Goal: Information Seeking & Learning: Compare options

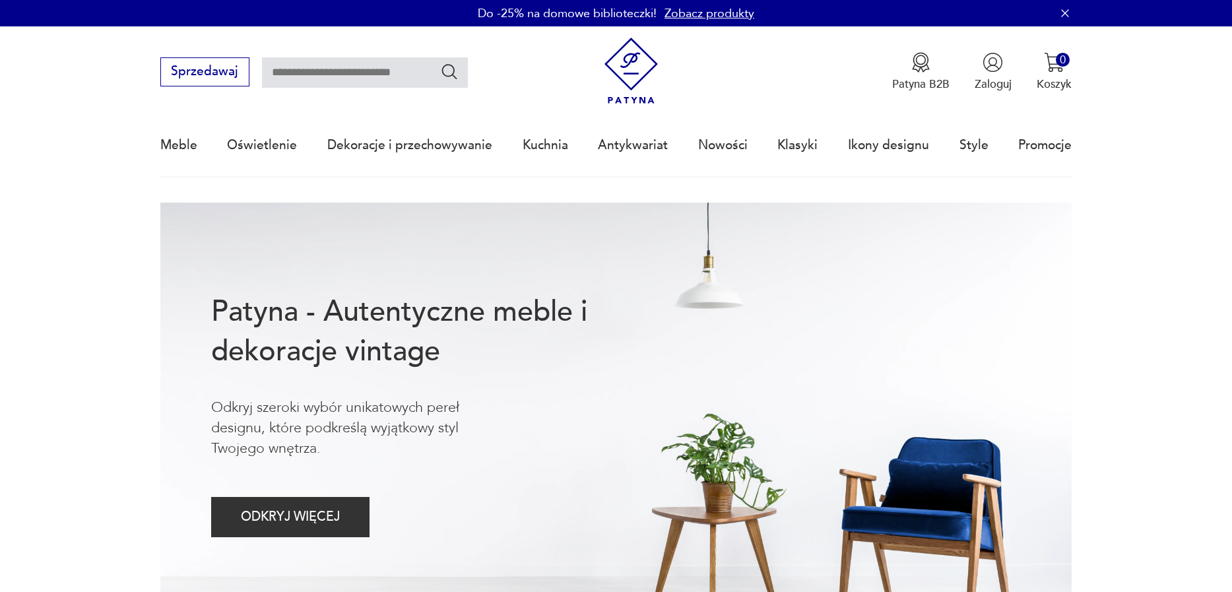
click at [692, 151] on div "Meble Oświetlenie Dekoracje i przechowywanie Kuchnia Antykwariat Nowości Klasyk…" at bounding box center [616, 145] width 912 height 61
click at [704, 148] on link "Nowości" at bounding box center [722, 145] width 49 height 61
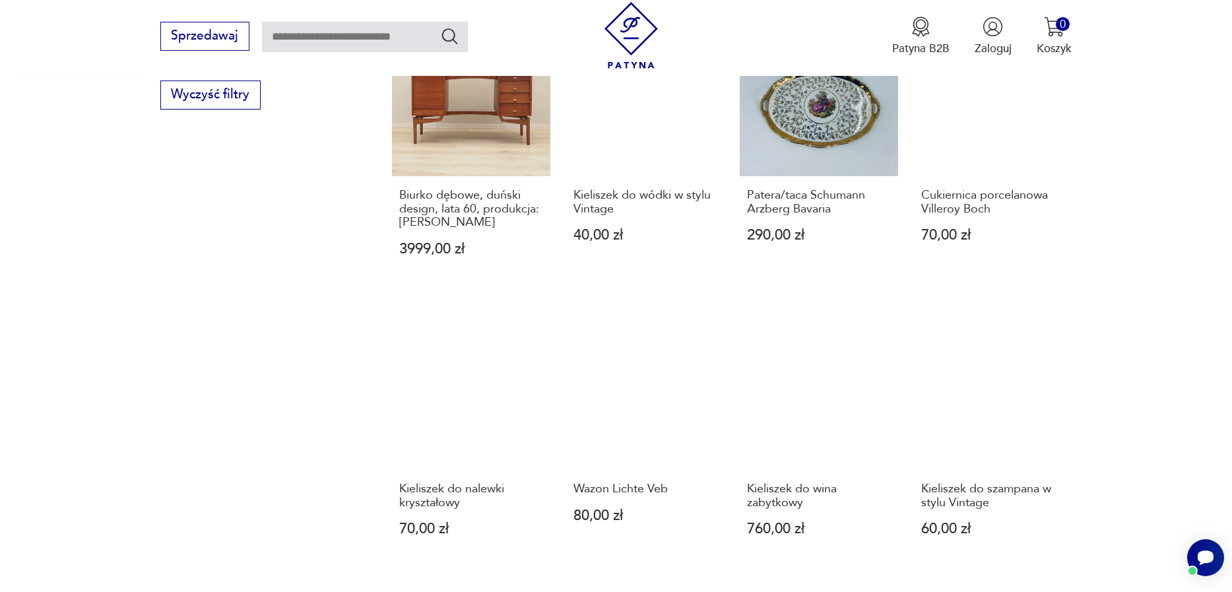
scroll to position [1219, 0]
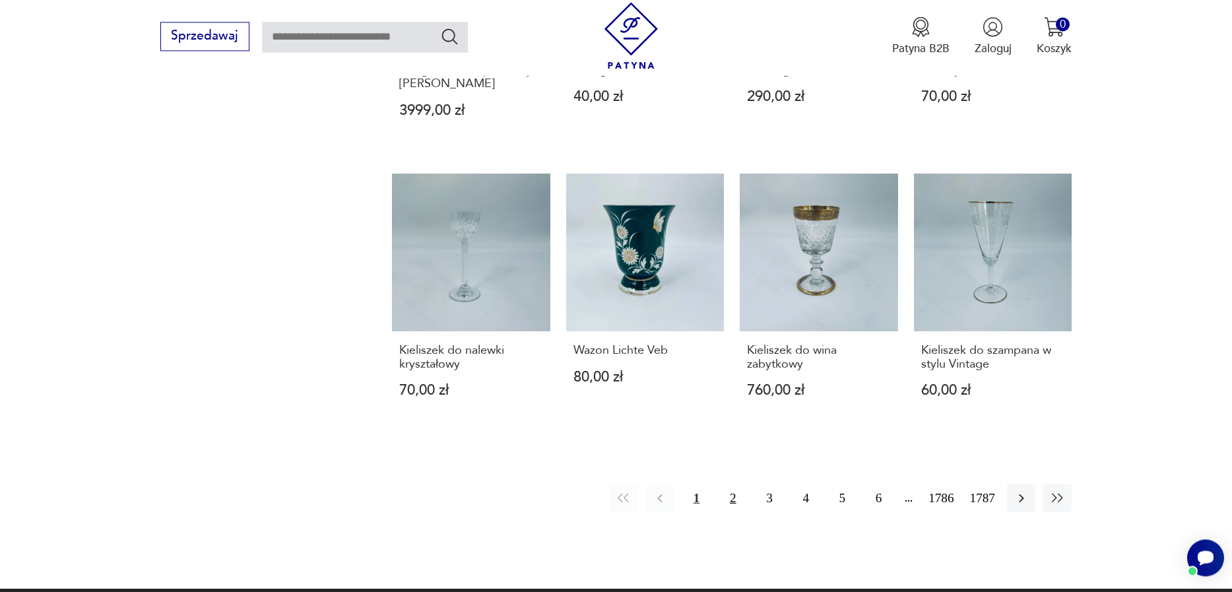
click at [722, 484] on button "2" at bounding box center [732, 498] width 28 height 28
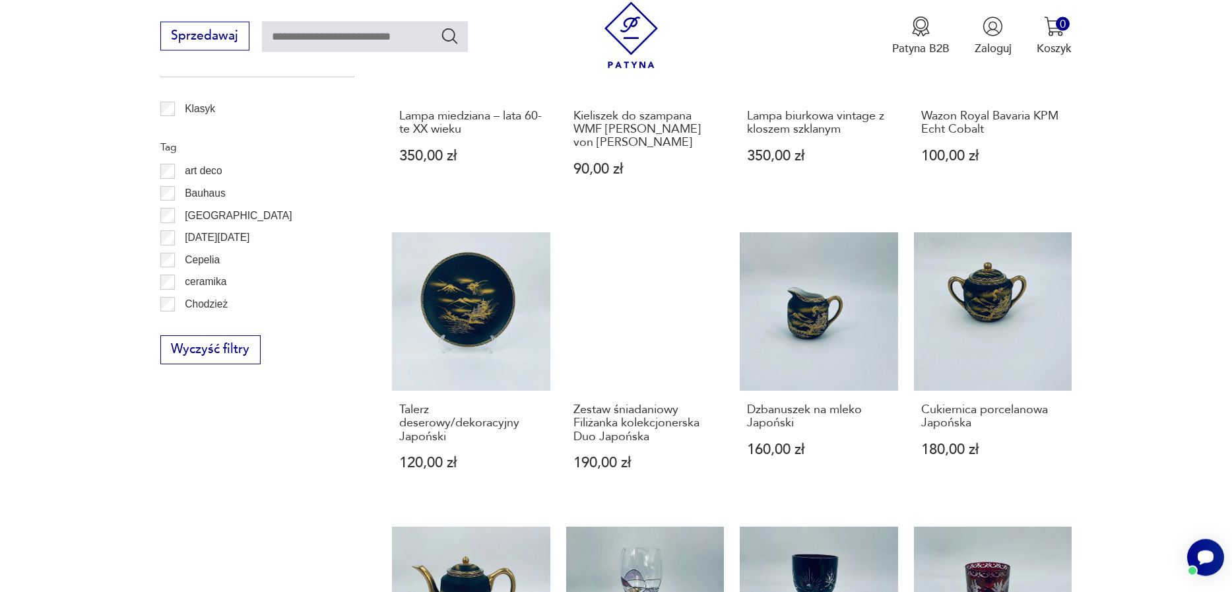
scroll to position [1202, 0]
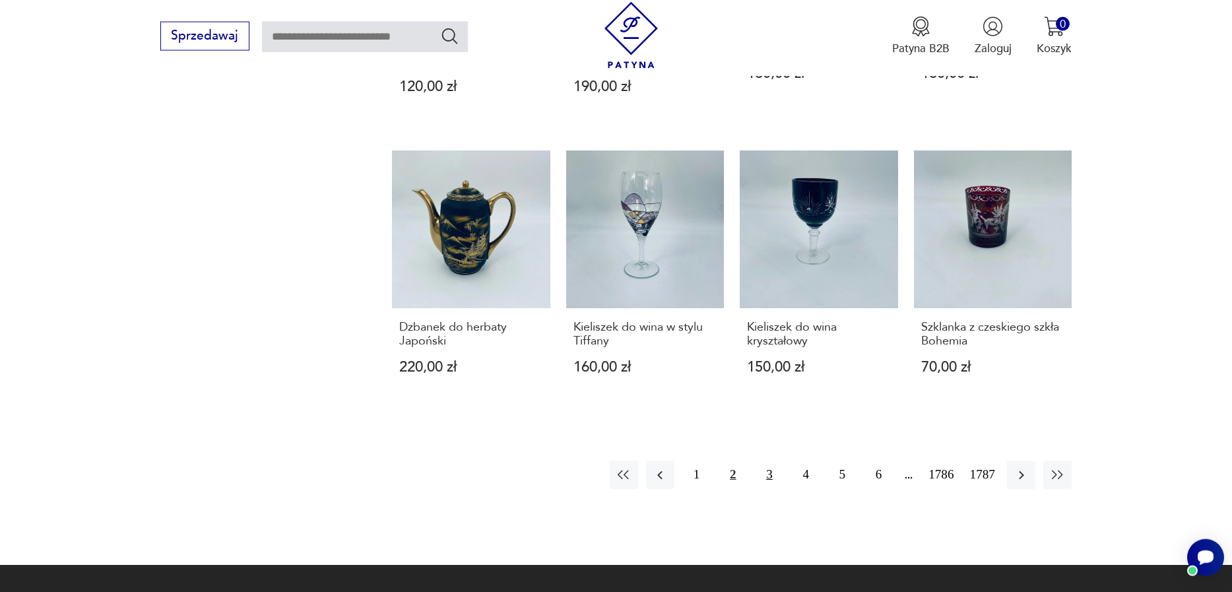
drag, startPoint x: 753, startPoint y: 443, endPoint x: 743, endPoint y: 439, distance: 11.5
click at [755, 460] on button "3" at bounding box center [769, 474] width 28 height 28
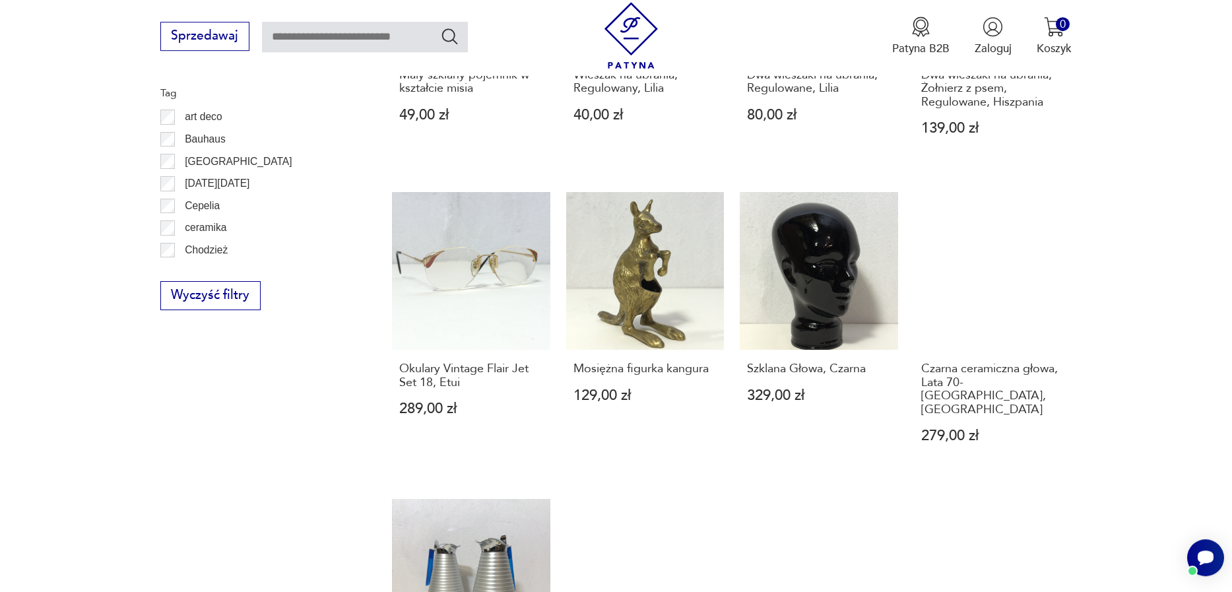
scroll to position [1256, 0]
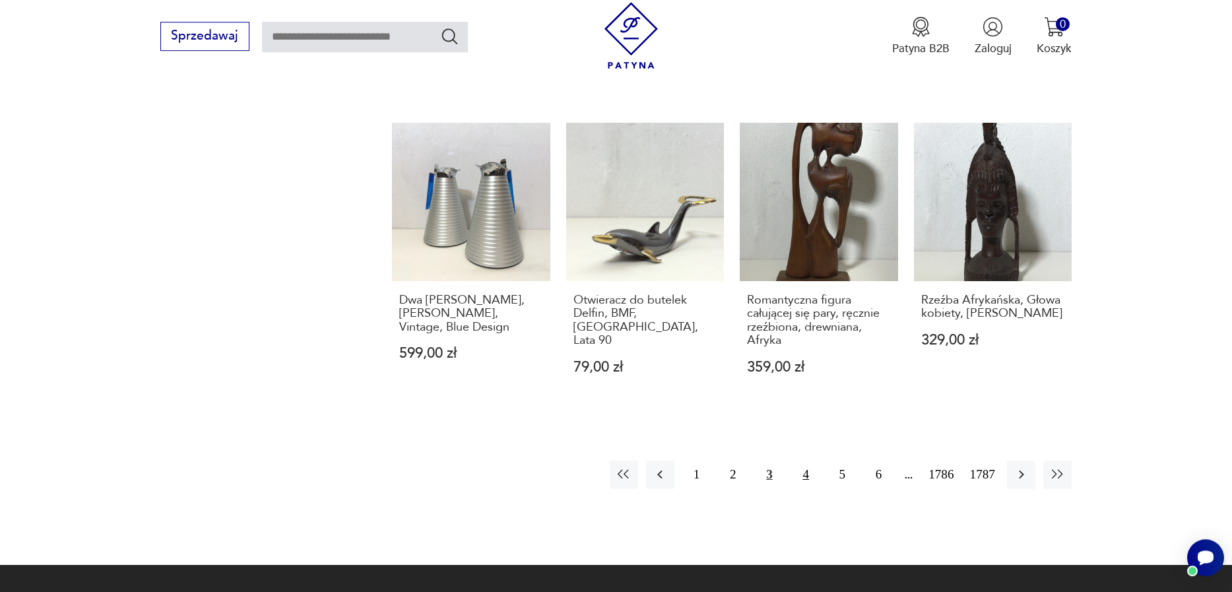
click at [797, 460] on button "4" at bounding box center [806, 474] width 28 height 28
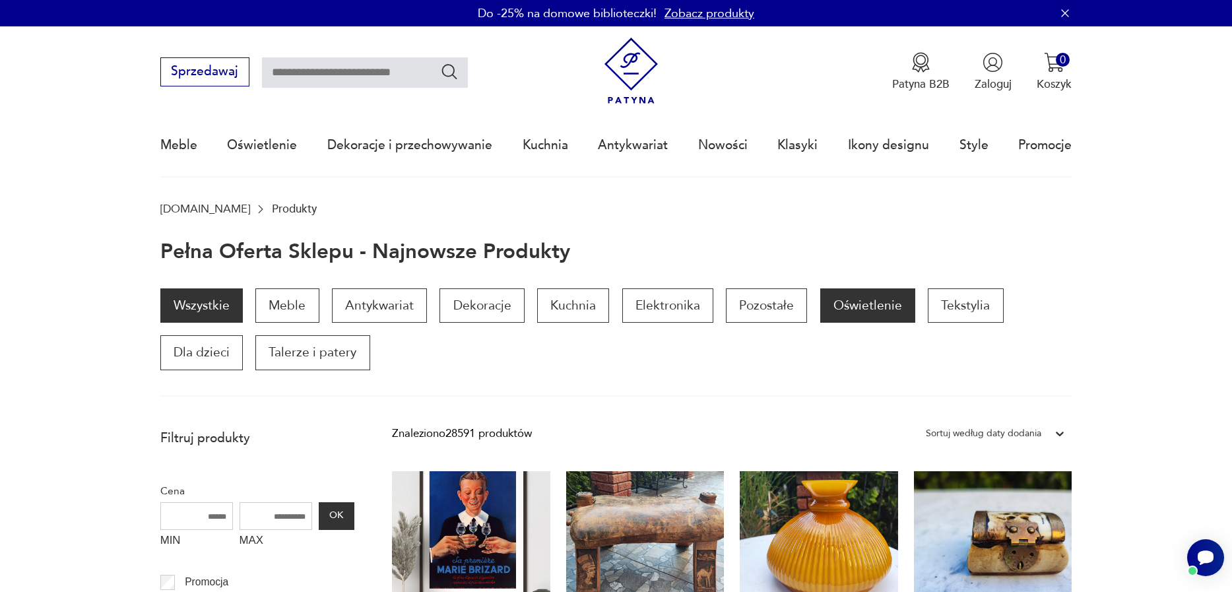
click at [861, 311] on p "Oświetlenie" at bounding box center [867, 305] width 95 height 34
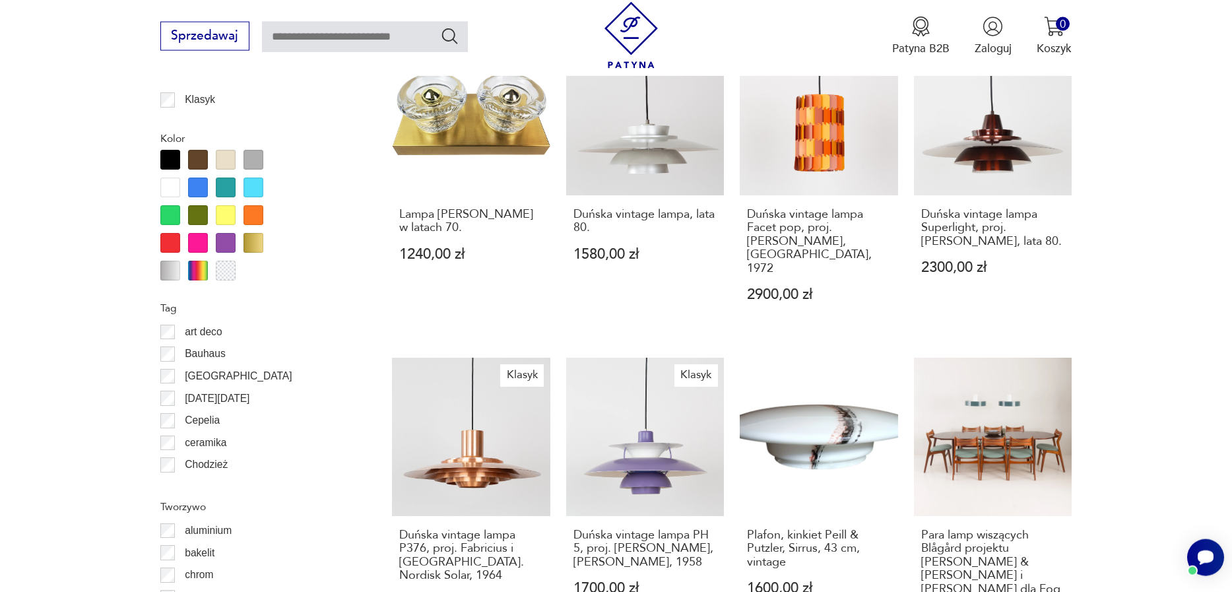
scroll to position [1154, 0]
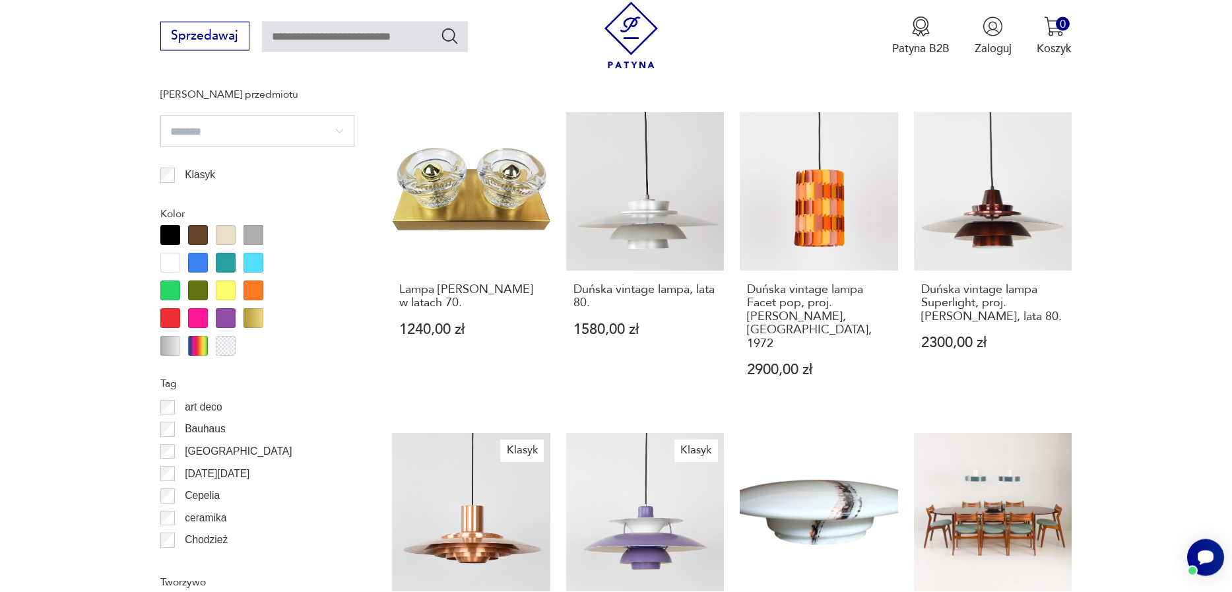
drag, startPoint x: 649, startPoint y: 189, endPoint x: 1153, endPoint y: 216, distance: 504.7
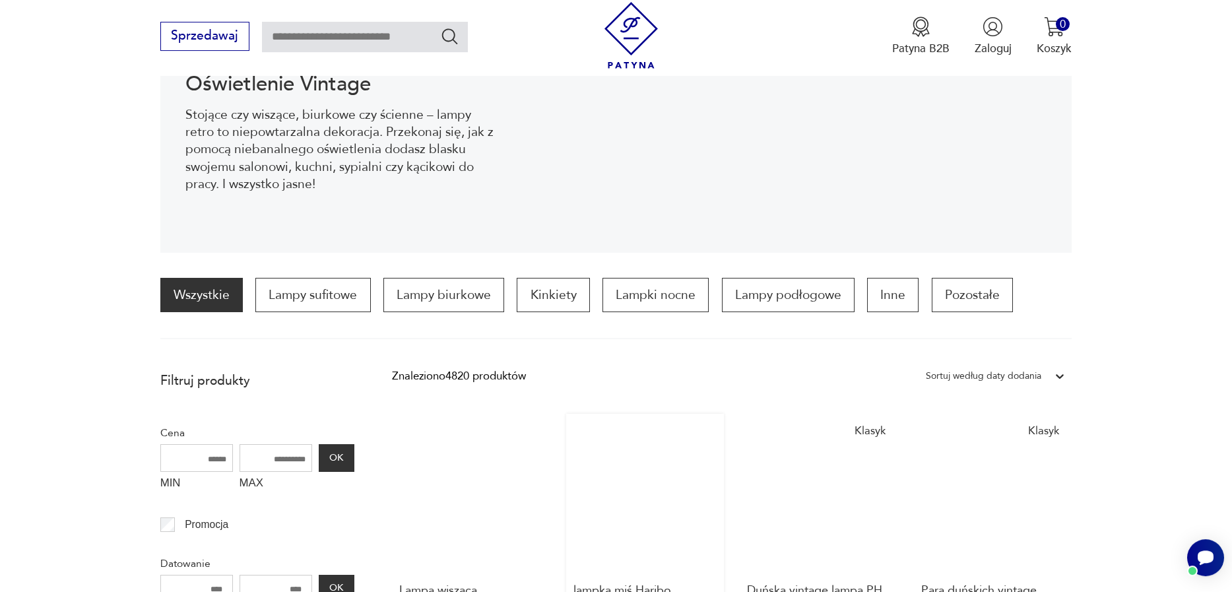
scroll to position [327, 0]
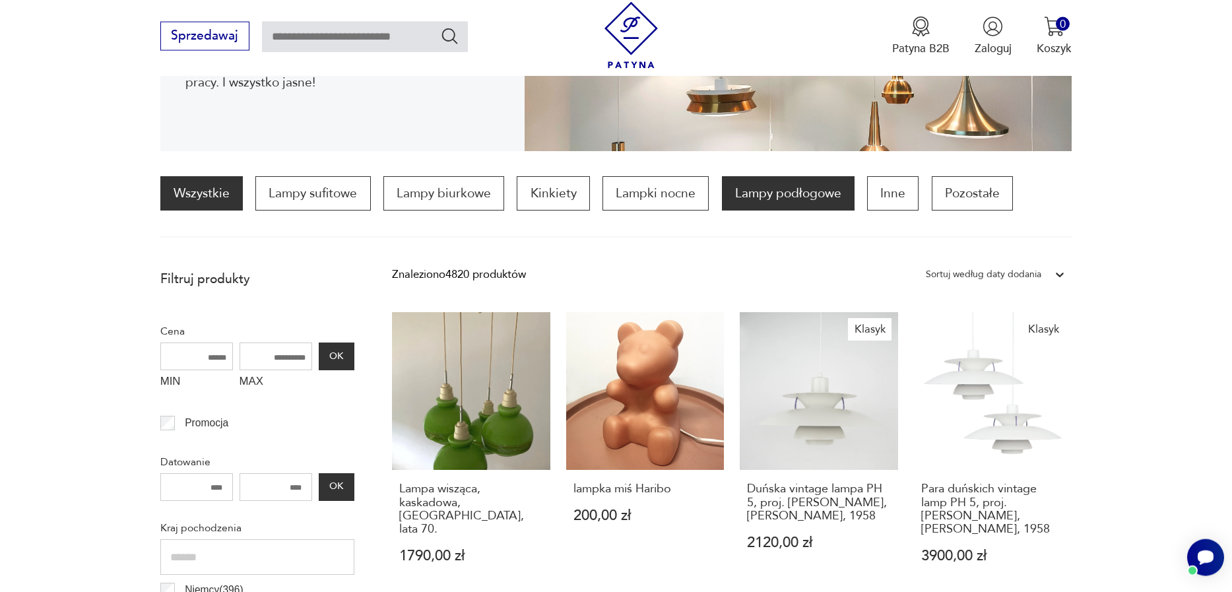
click at [788, 183] on p "Lampy podłogowe" at bounding box center [788, 193] width 133 height 34
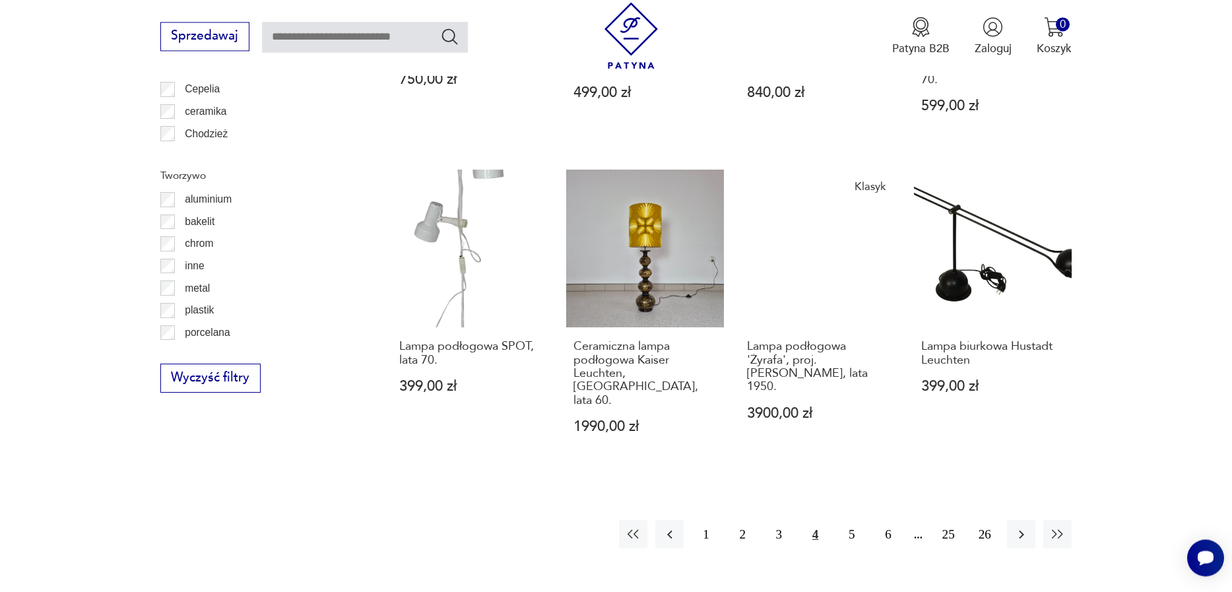
scroll to position [1445, 0]
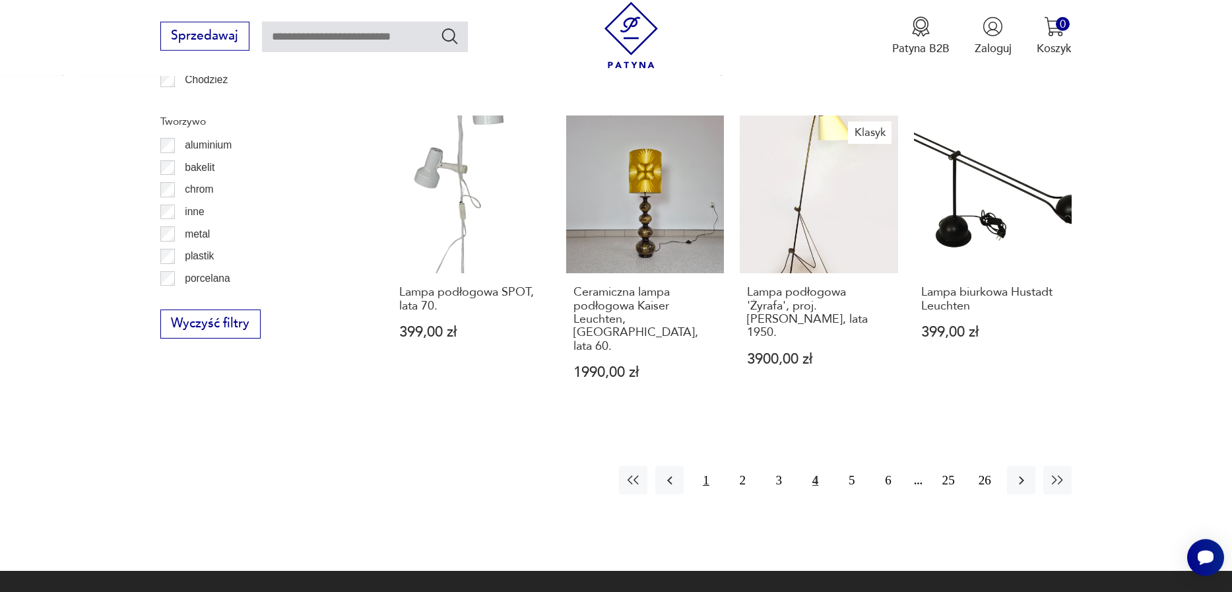
click at [714, 466] on button "1" at bounding box center [705, 480] width 28 height 28
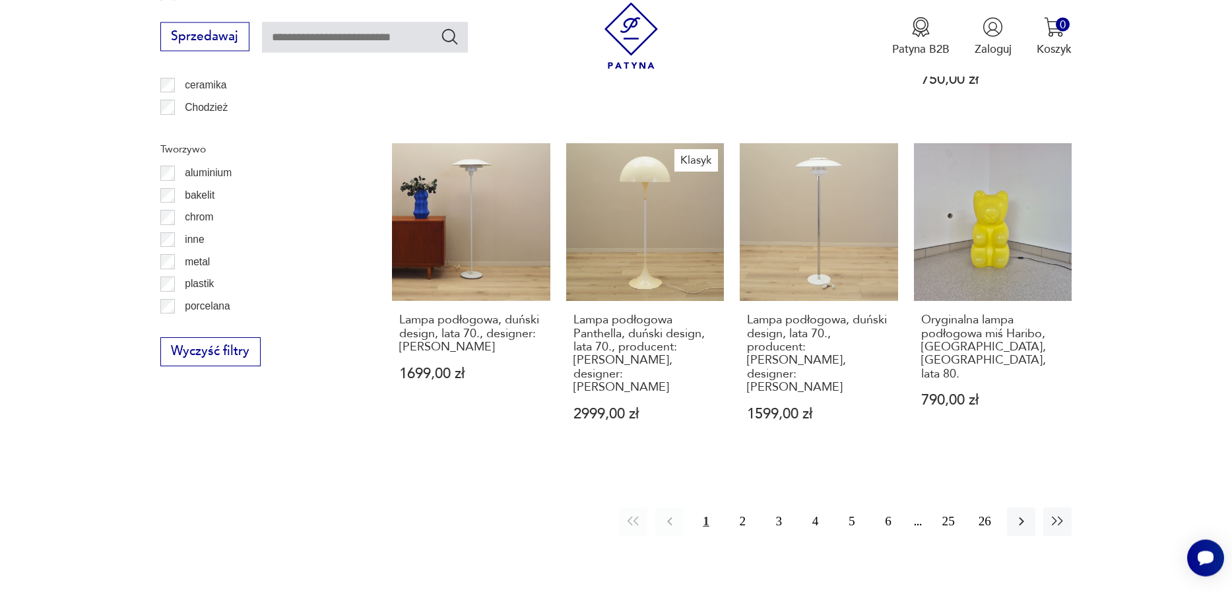
scroll to position [1445, 0]
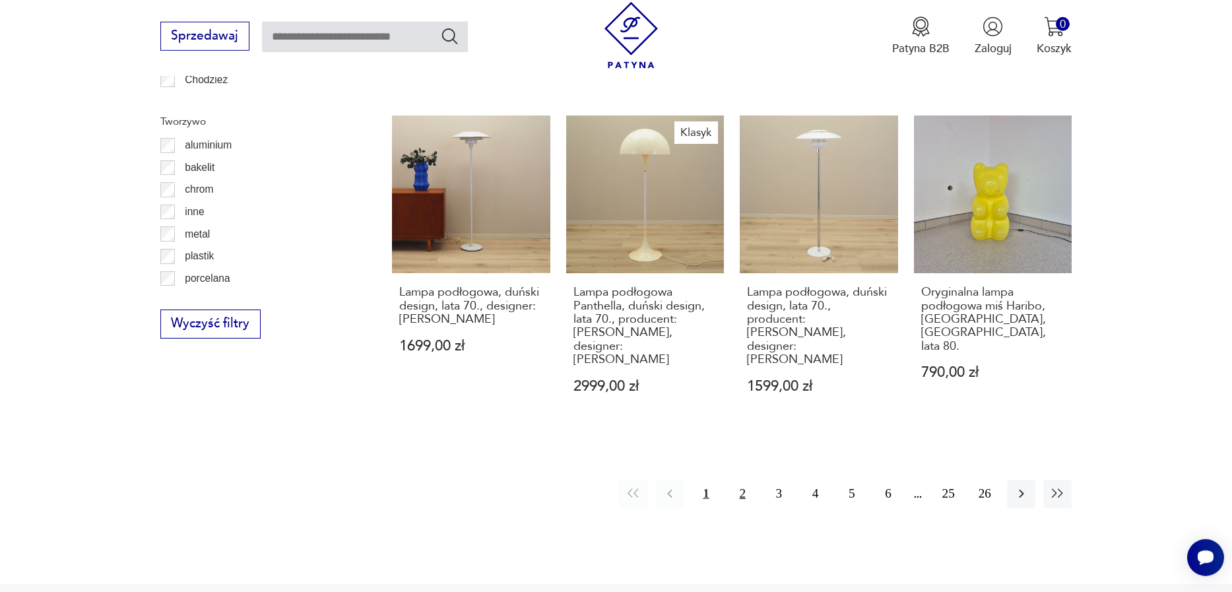
click at [742, 487] on button "2" at bounding box center [742, 494] width 28 height 28
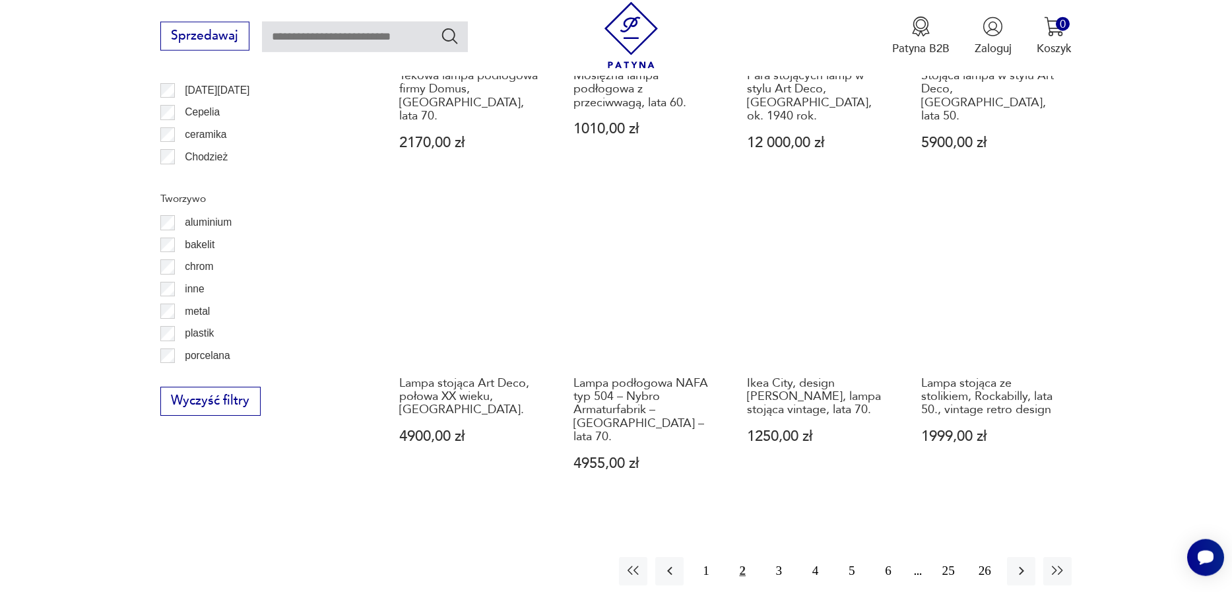
scroll to position [1445, 0]
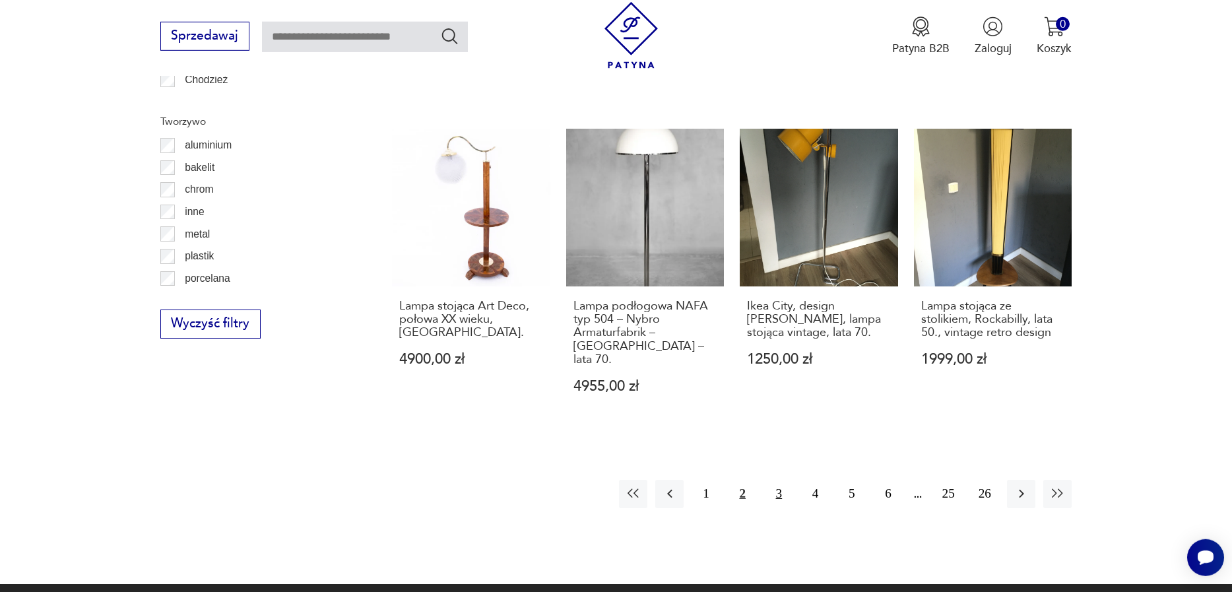
click at [782, 480] on button "3" at bounding box center [779, 494] width 28 height 28
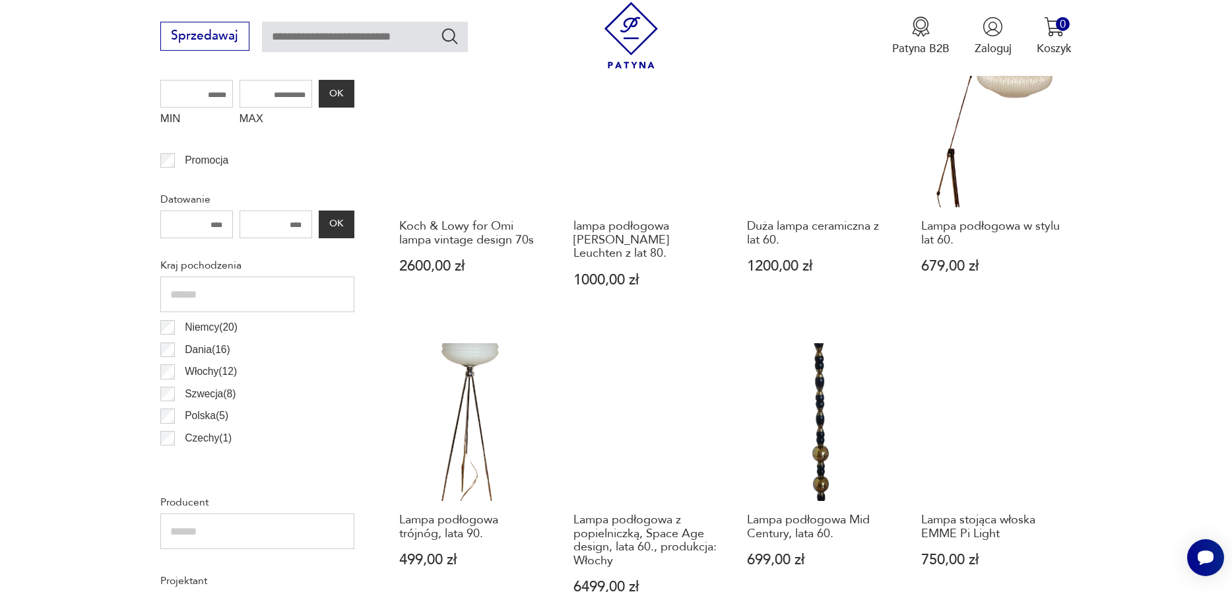
scroll to position [618, 0]
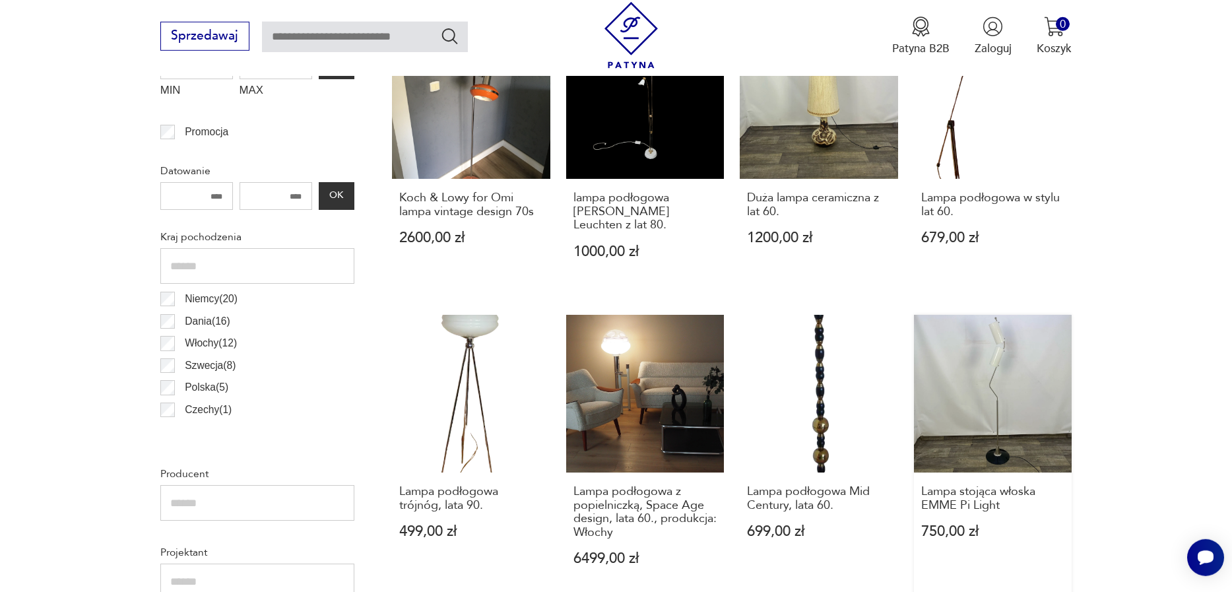
drag, startPoint x: 957, startPoint y: 394, endPoint x: 964, endPoint y: 390, distance: 7.7
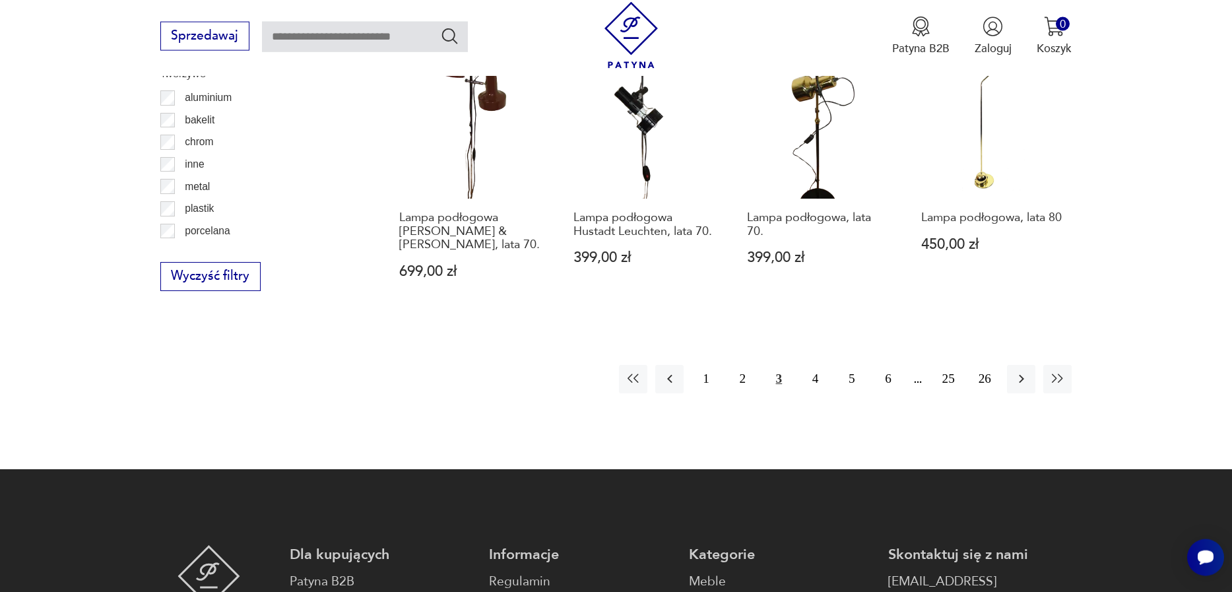
scroll to position [1671, 0]
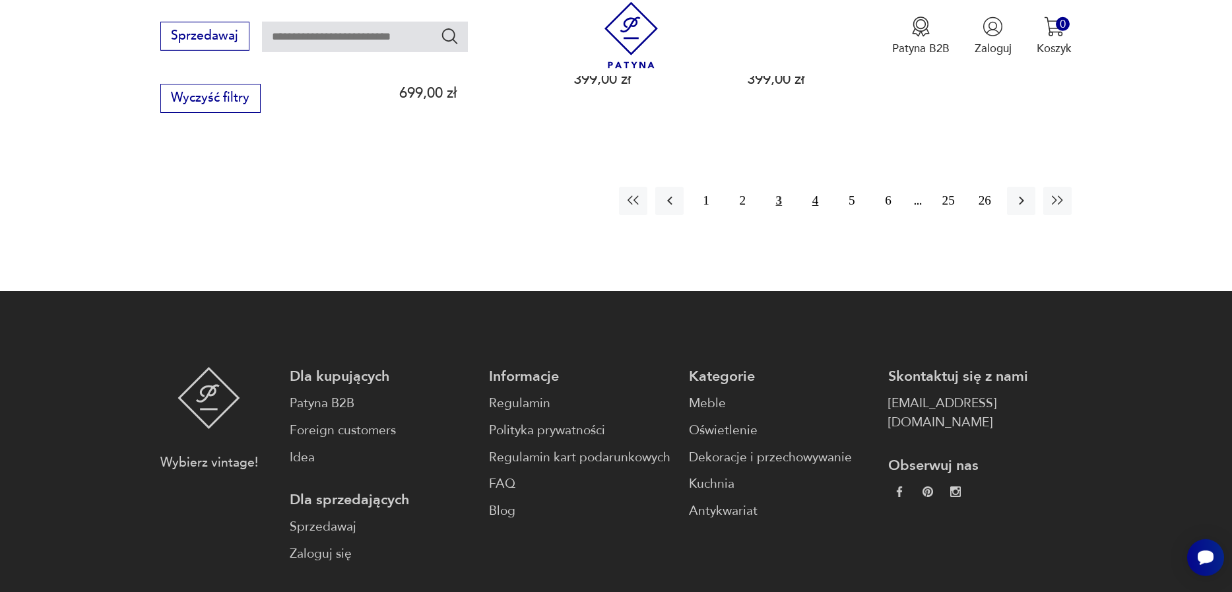
click at [814, 187] on button "4" at bounding box center [815, 201] width 28 height 28
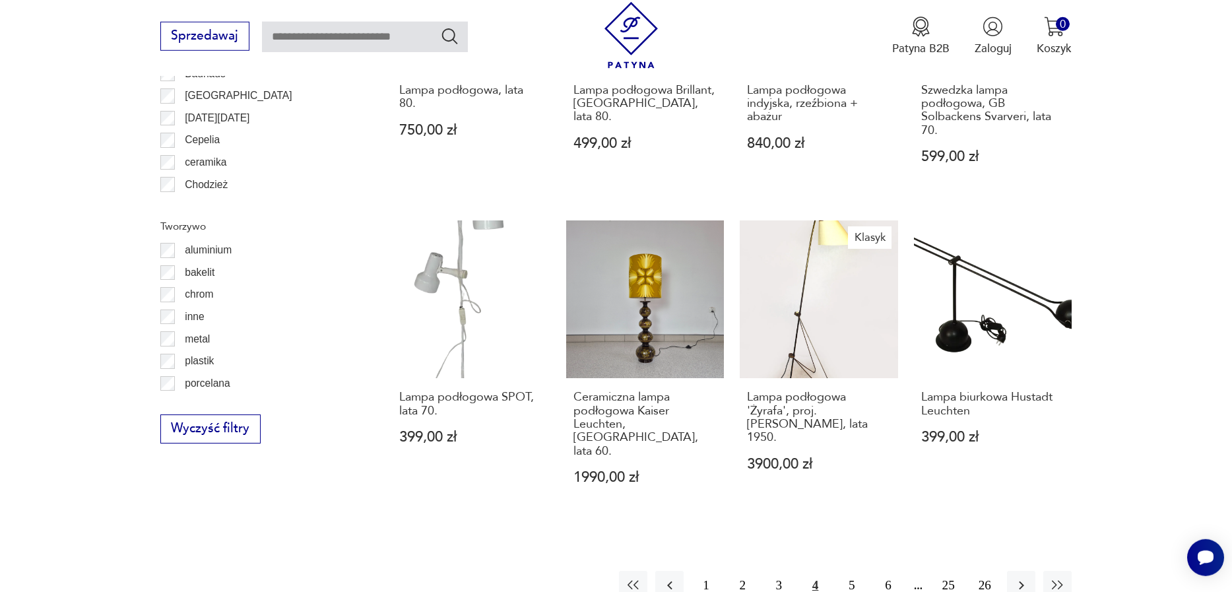
scroll to position [1373, 0]
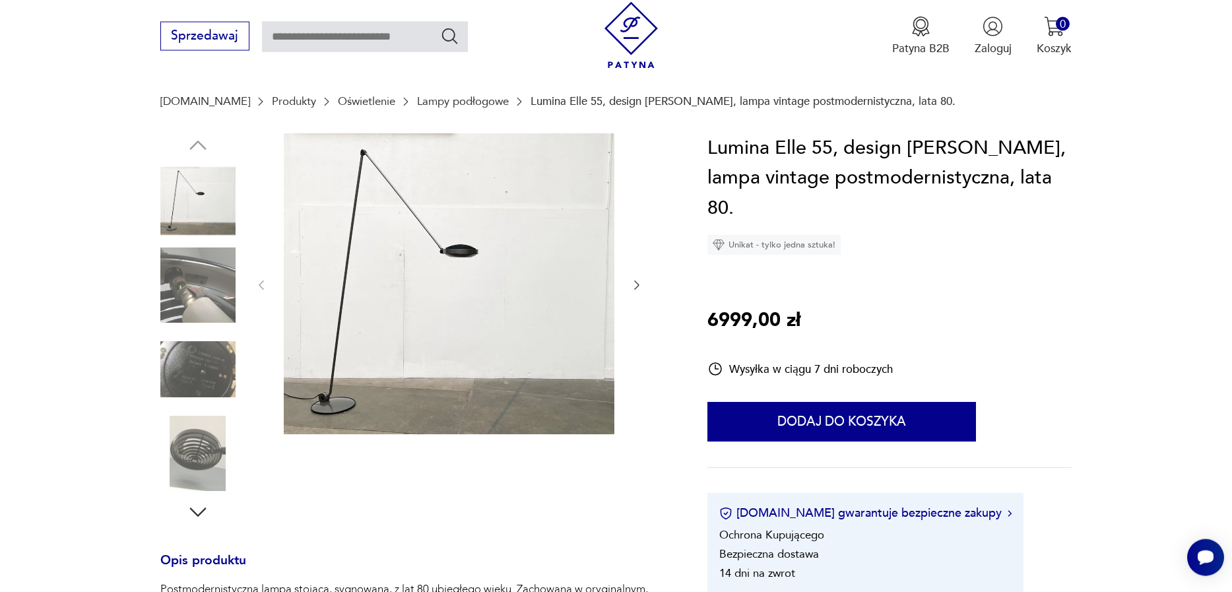
scroll to position [150, 0]
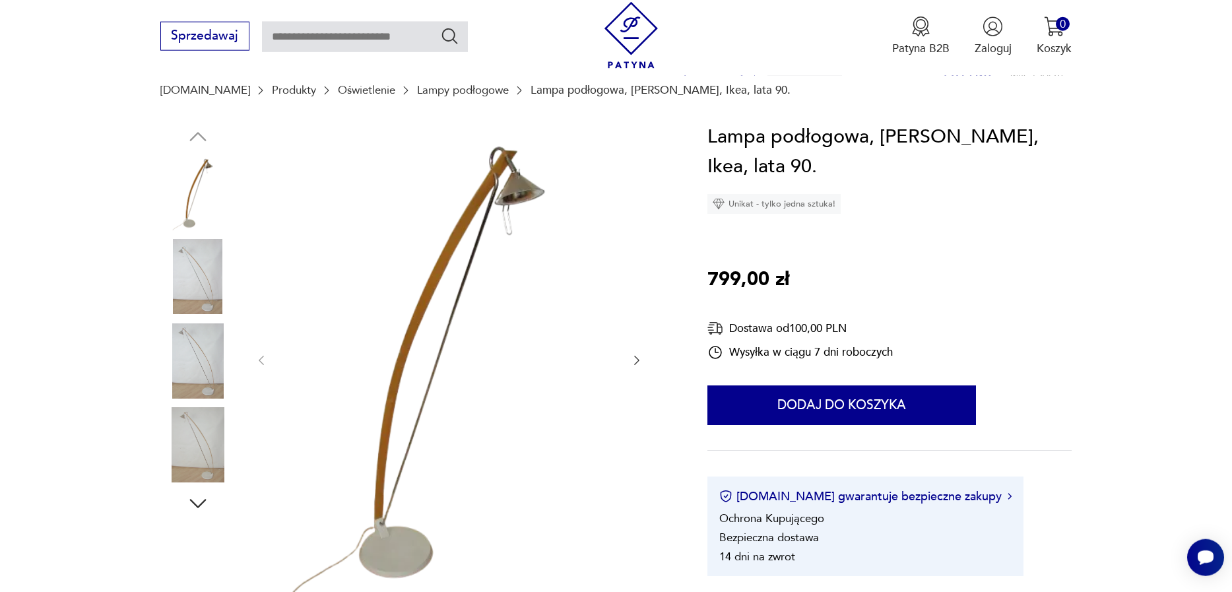
scroll to position [150, 0]
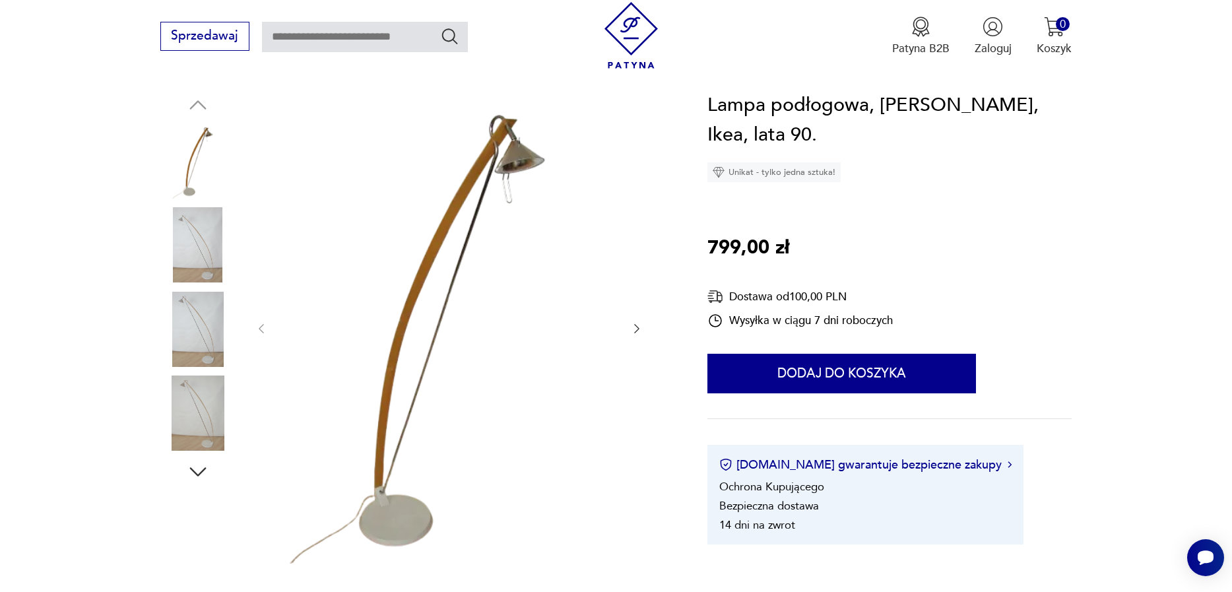
click at [203, 333] on img at bounding box center [197, 329] width 75 height 75
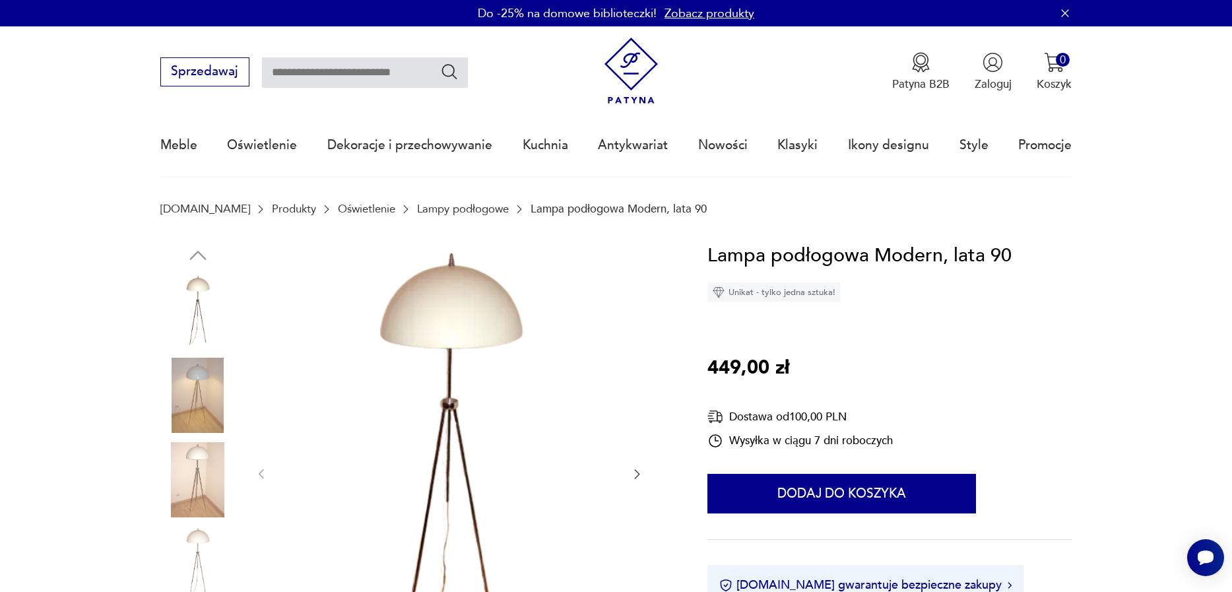
scroll to position [150, 0]
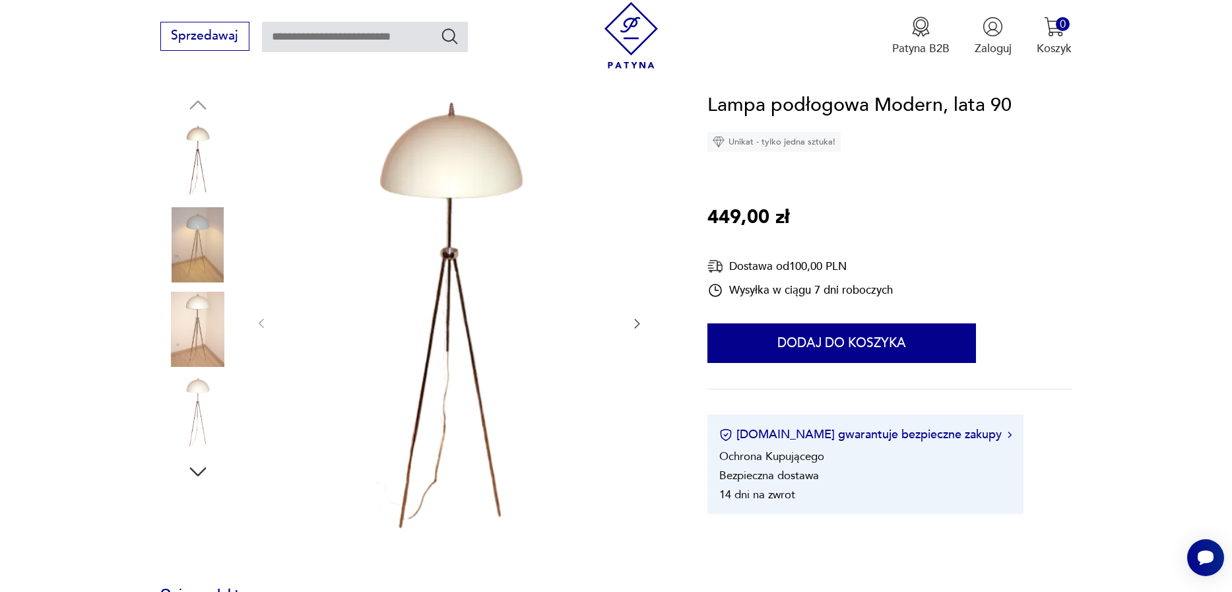
click at [187, 255] on img at bounding box center [197, 244] width 75 height 75
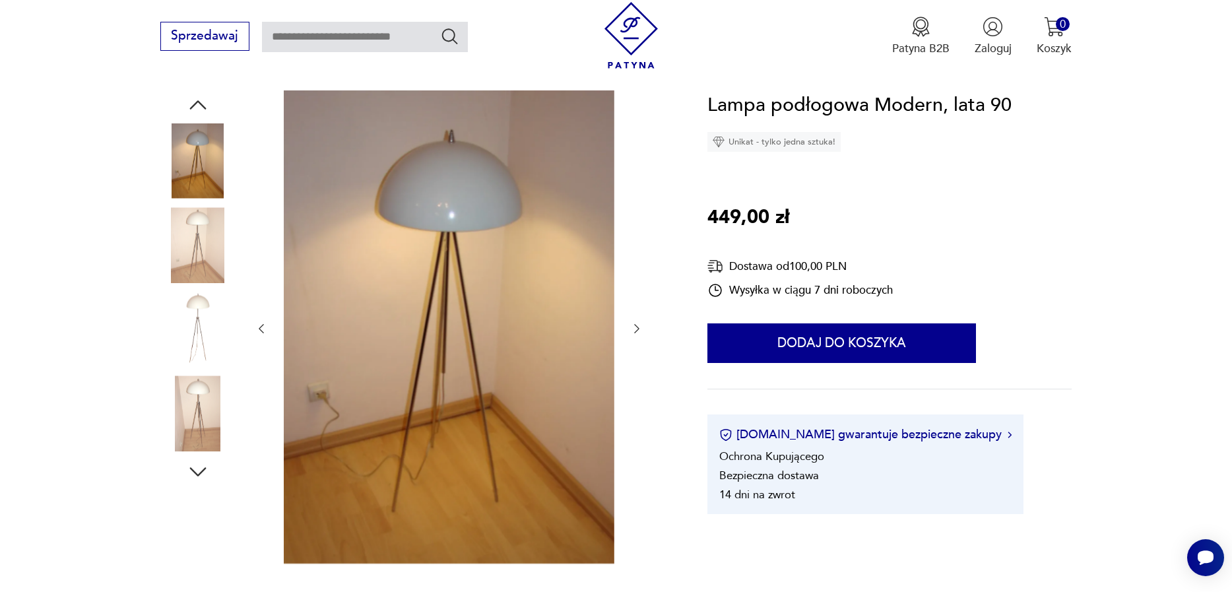
click at [185, 410] on img at bounding box center [197, 412] width 75 height 75
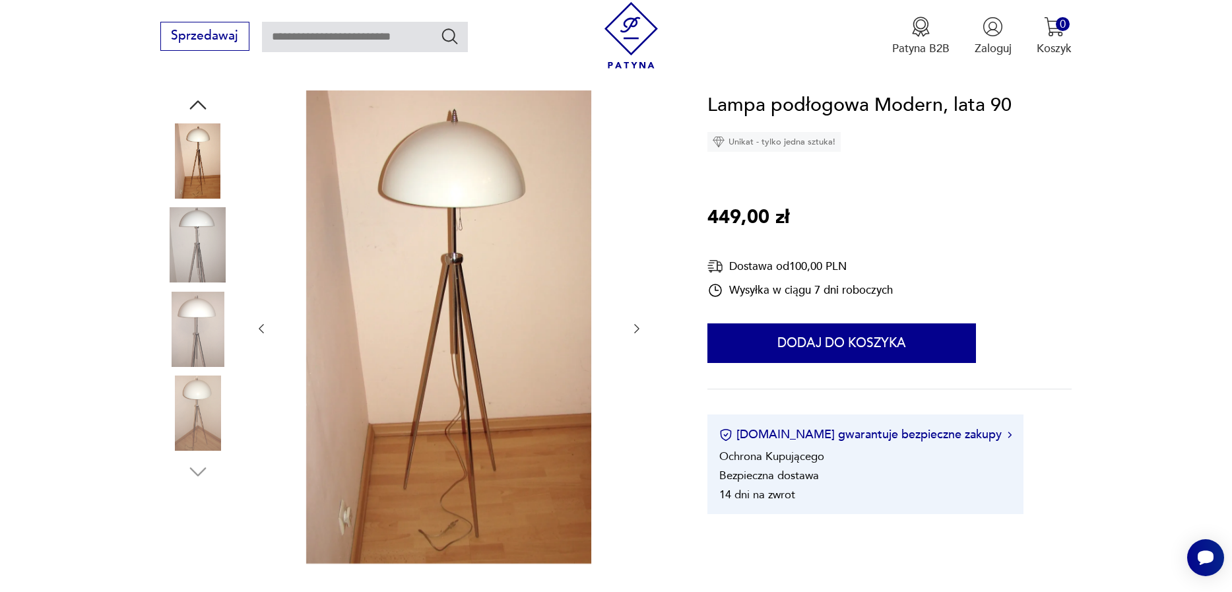
scroll to position [451, 0]
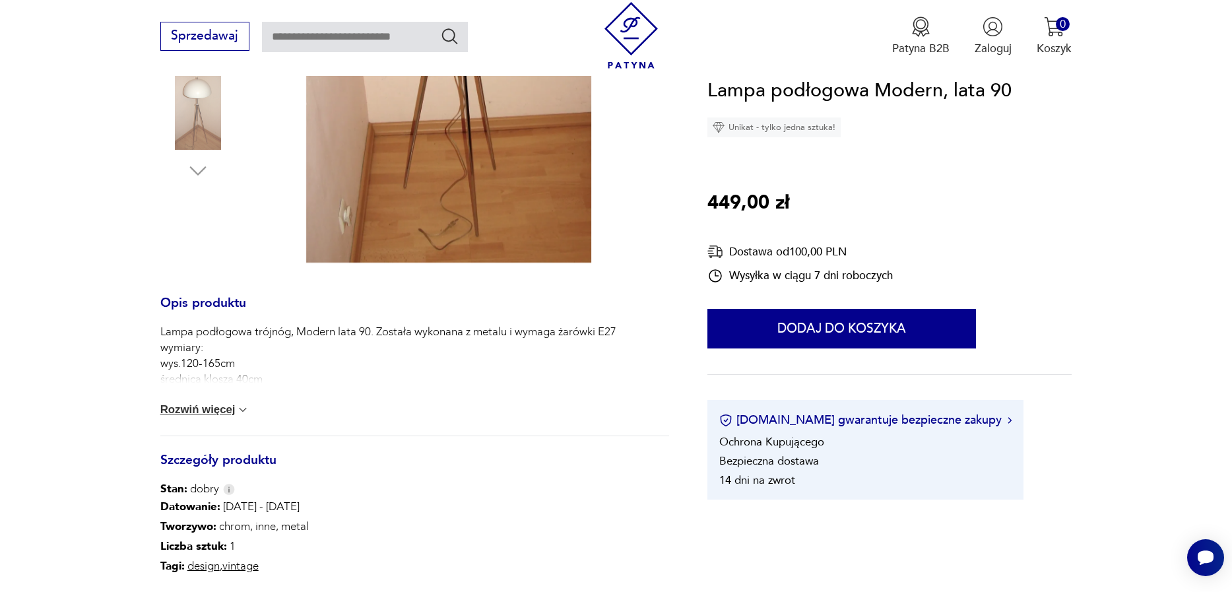
click at [218, 406] on button "Rozwiń więcej" at bounding box center [205, 409] width 90 height 13
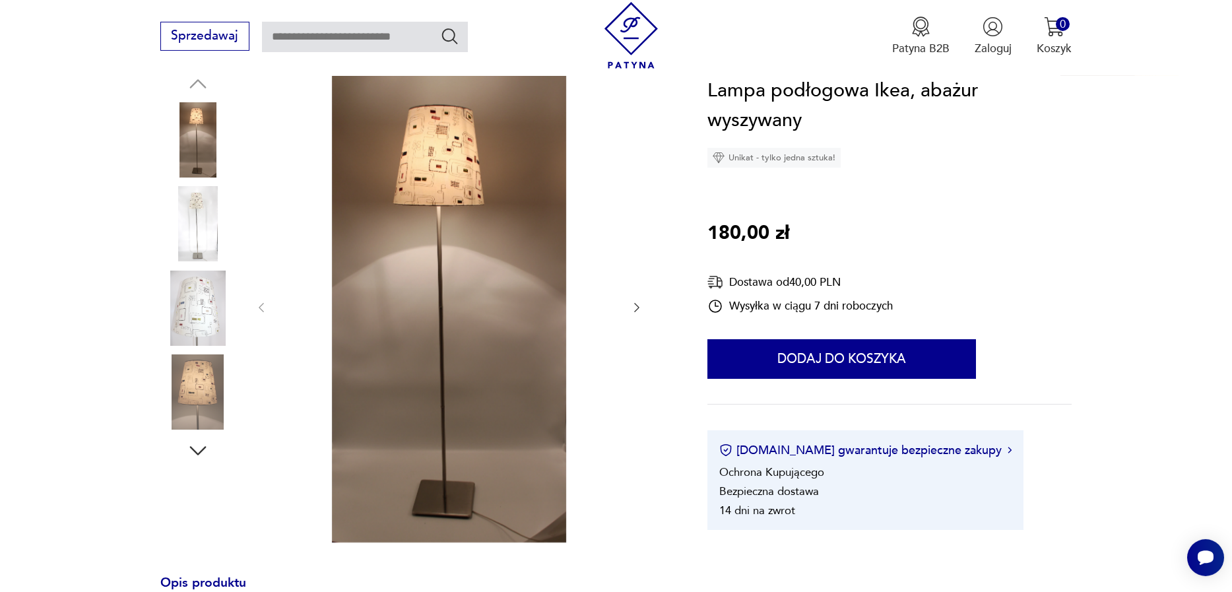
scroll to position [226, 0]
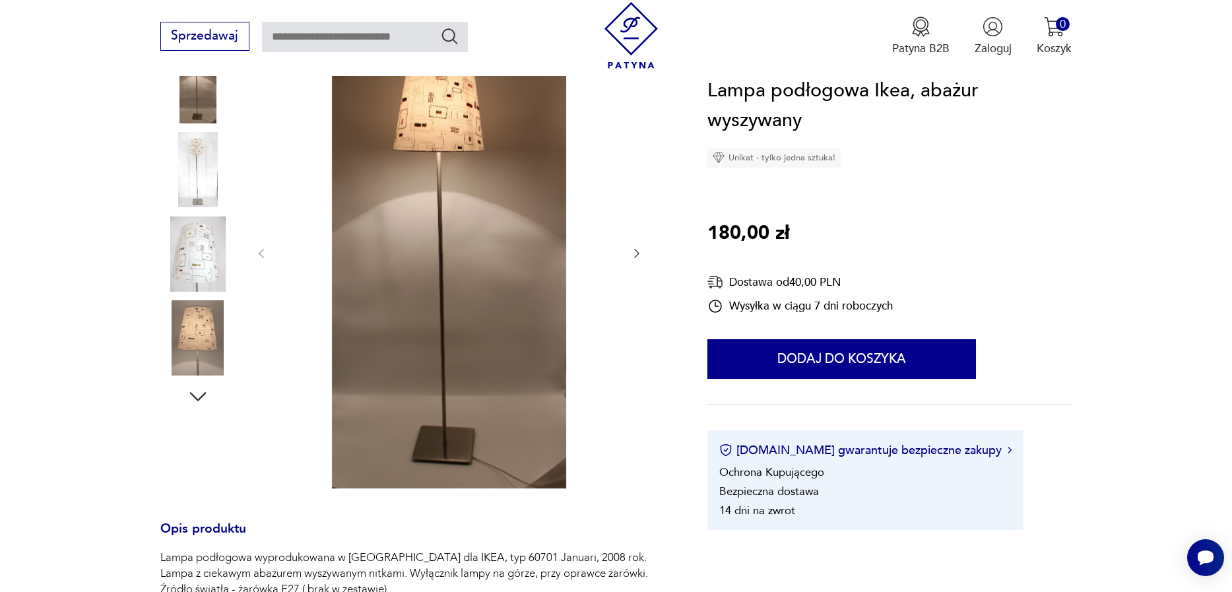
click at [209, 323] on img at bounding box center [197, 337] width 75 height 75
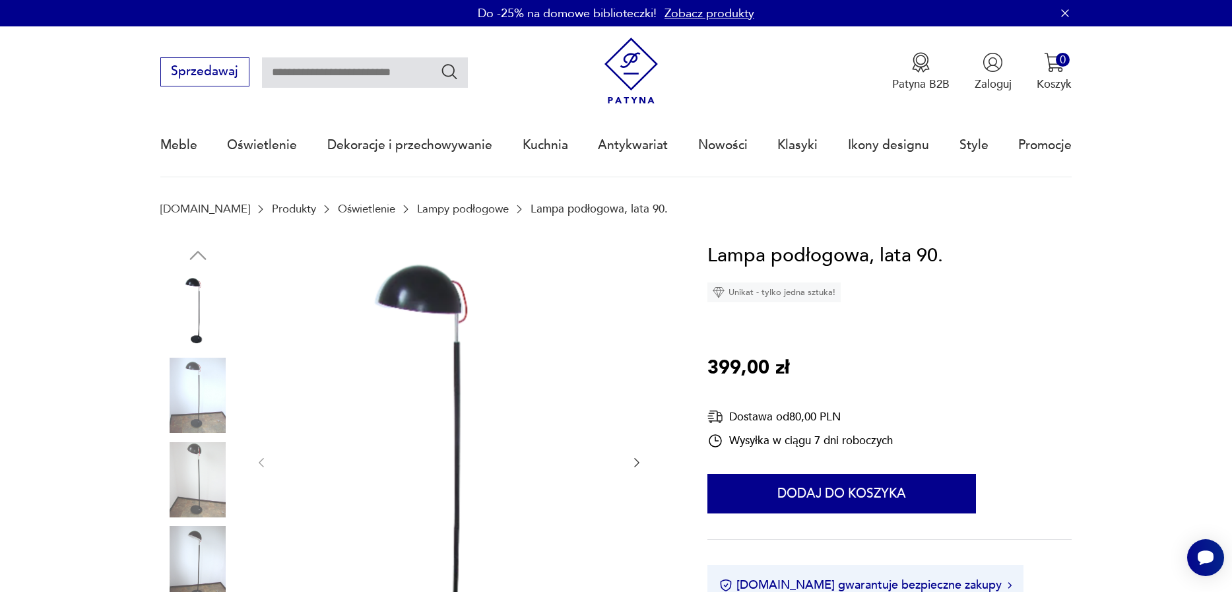
scroll to position [150, 0]
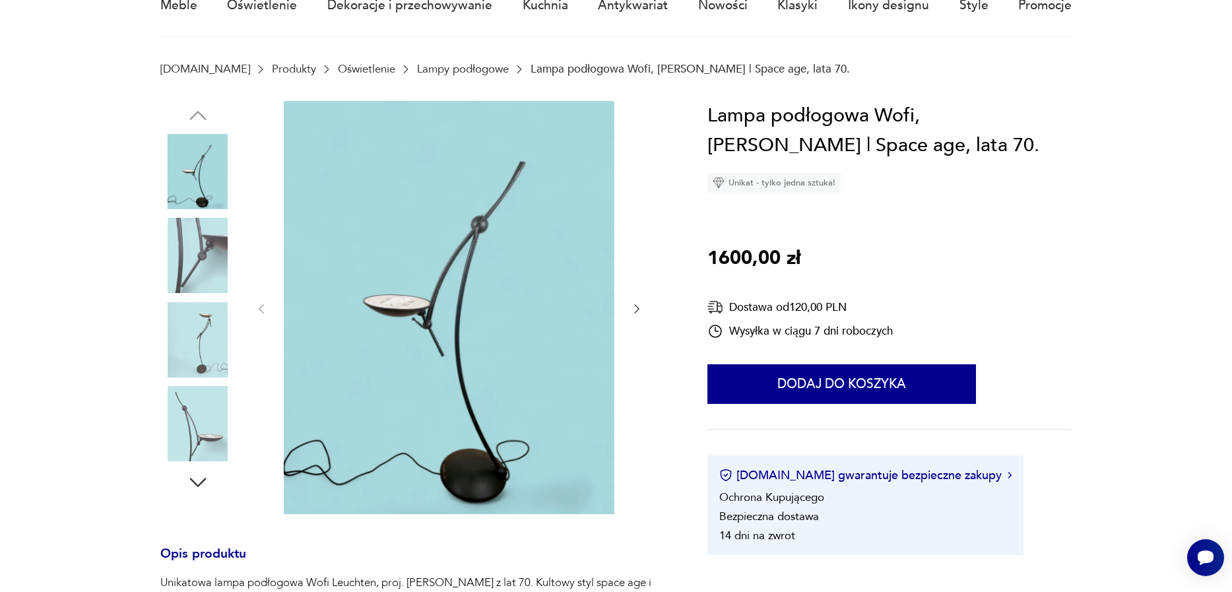
scroll to position [150, 0]
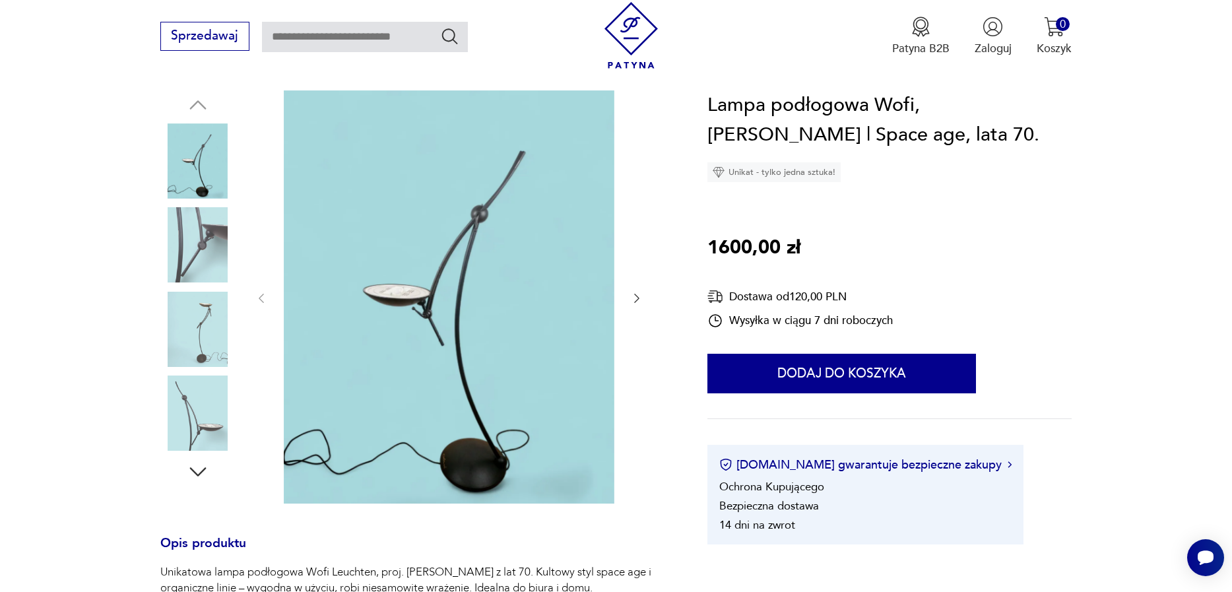
click at [203, 330] on img at bounding box center [197, 329] width 75 height 75
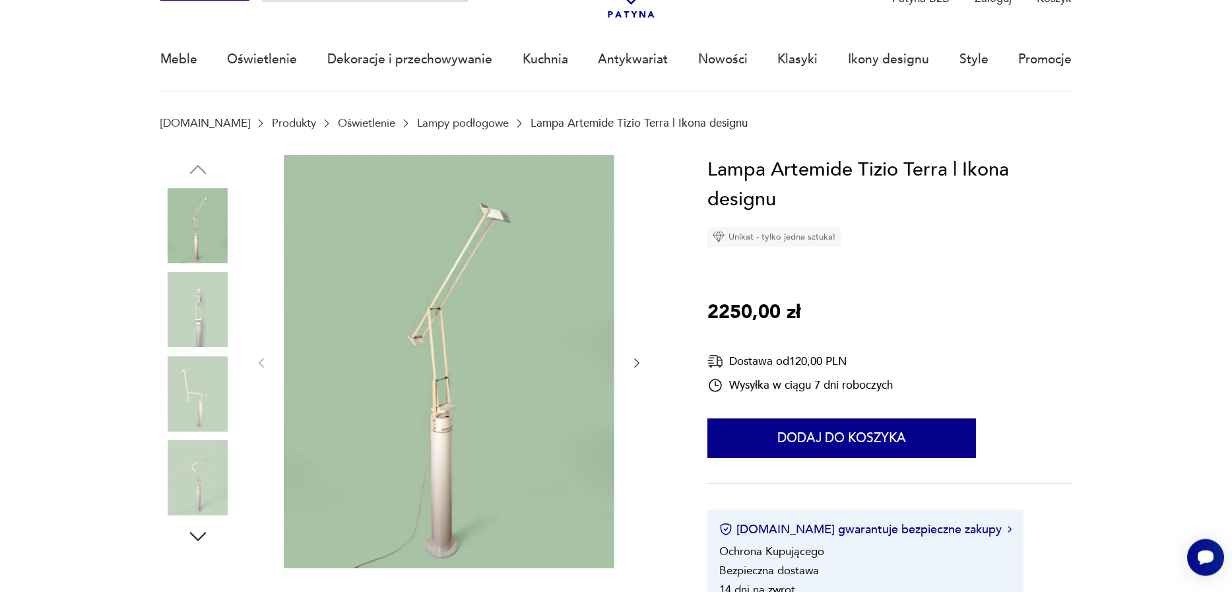
scroll to position [226, 0]
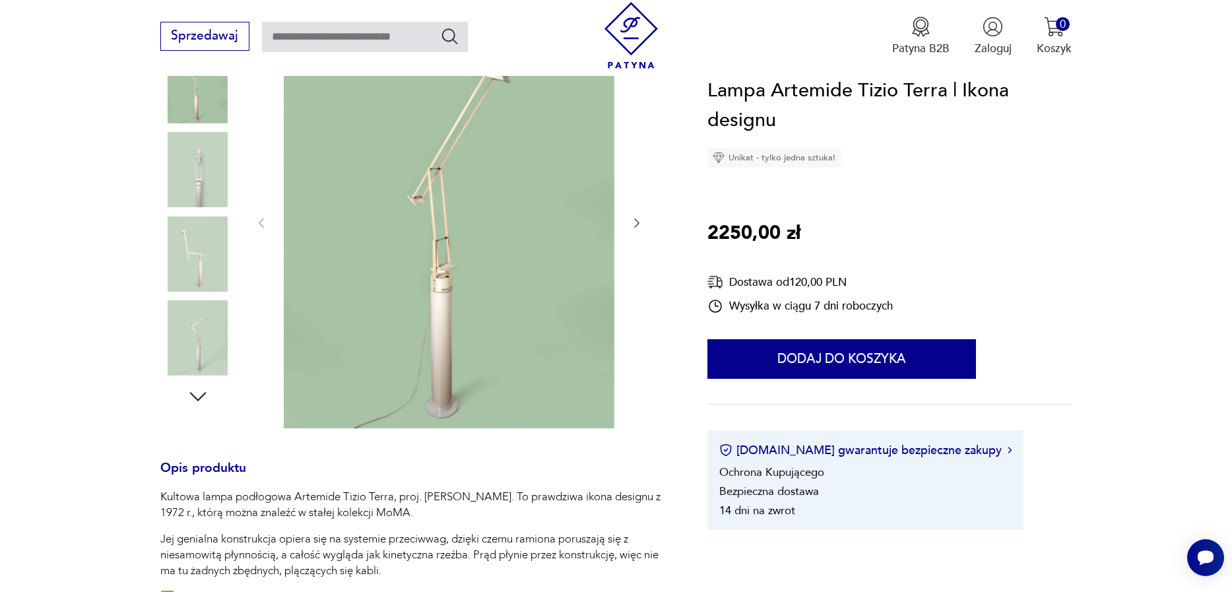
click at [633, 222] on icon "button" at bounding box center [636, 222] width 13 height 13
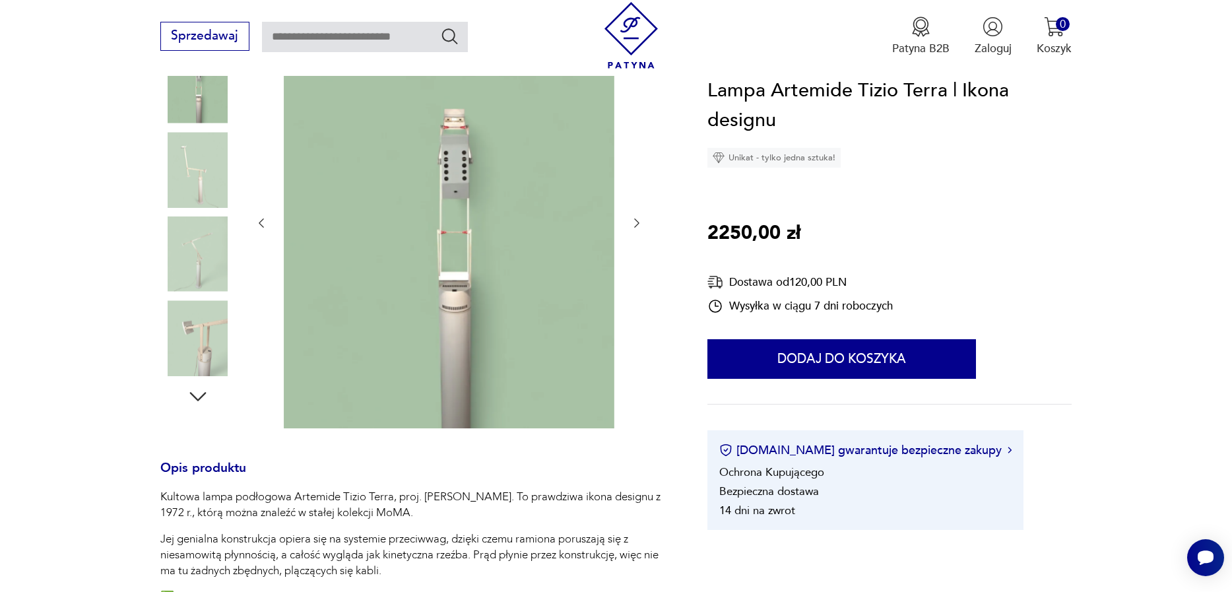
click at [633, 222] on icon "button" at bounding box center [636, 222] width 13 height 13
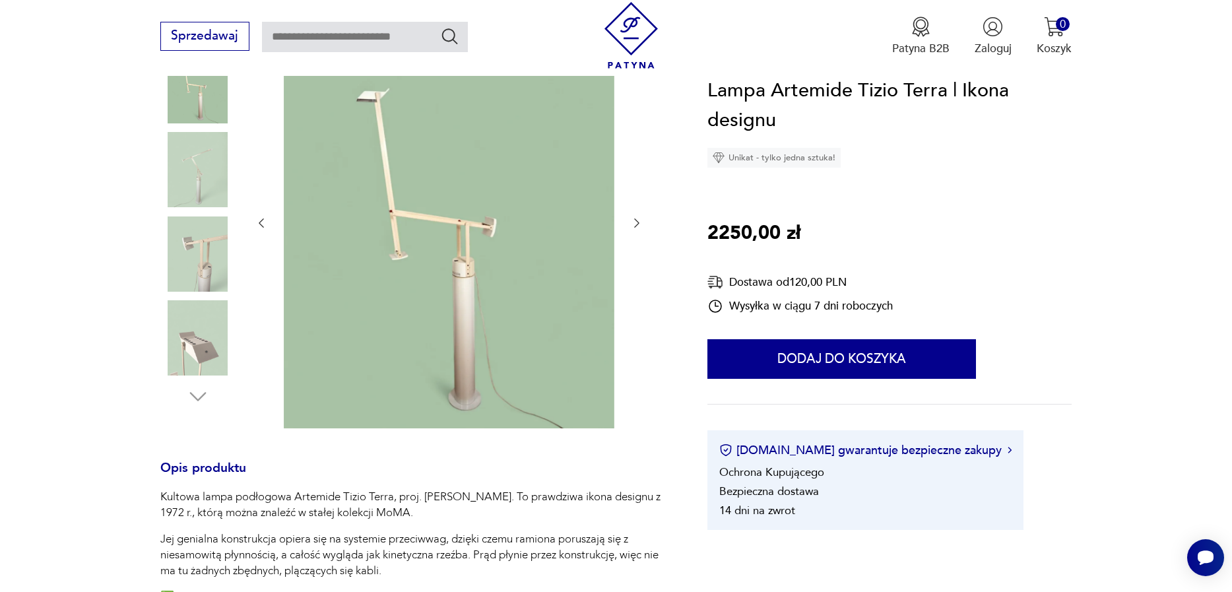
click at [633, 222] on icon "button" at bounding box center [636, 222] width 13 height 13
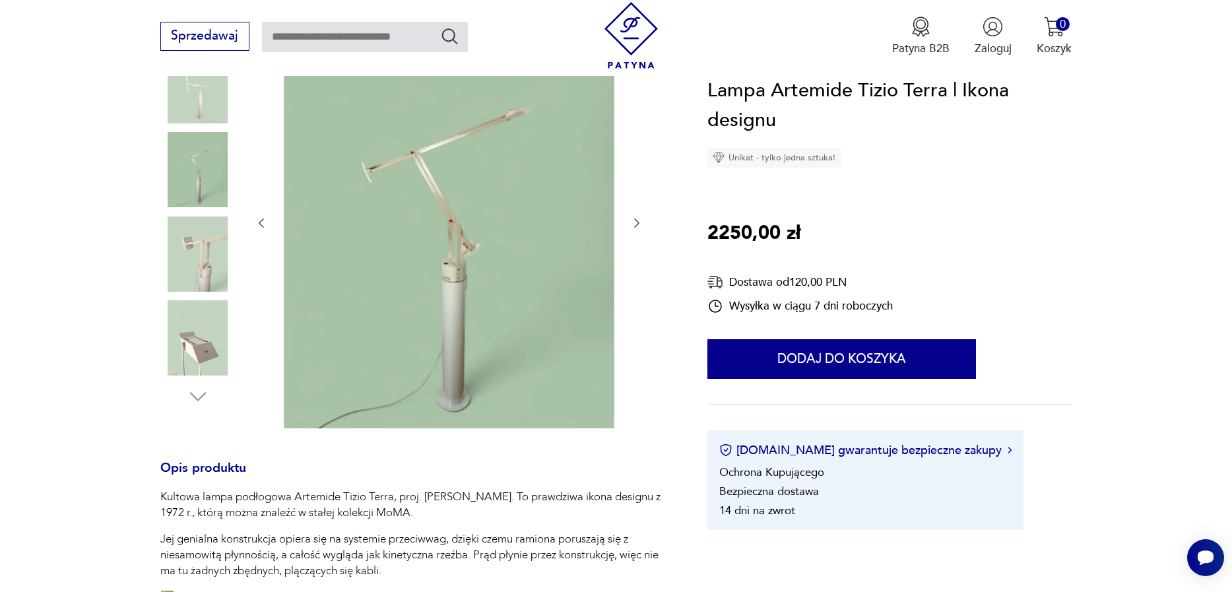
click at [631, 222] on icon "button" at bounding box center [636, 222] width 13 height 13
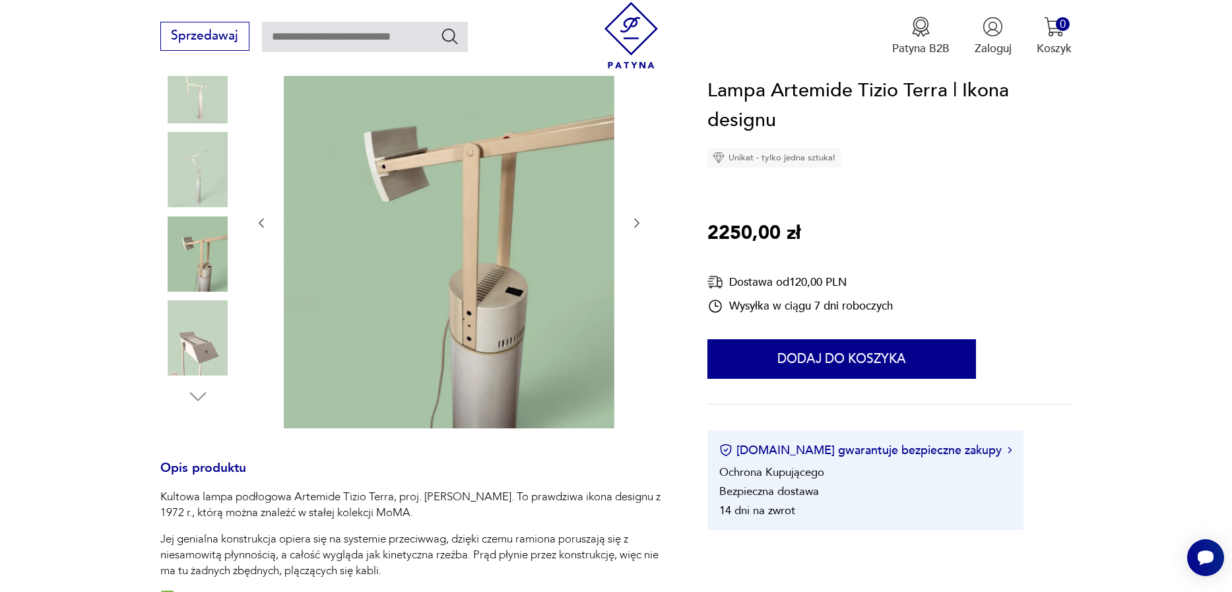
click at [630, 223] on div at bounding box center [449, 223] width 389 height 416
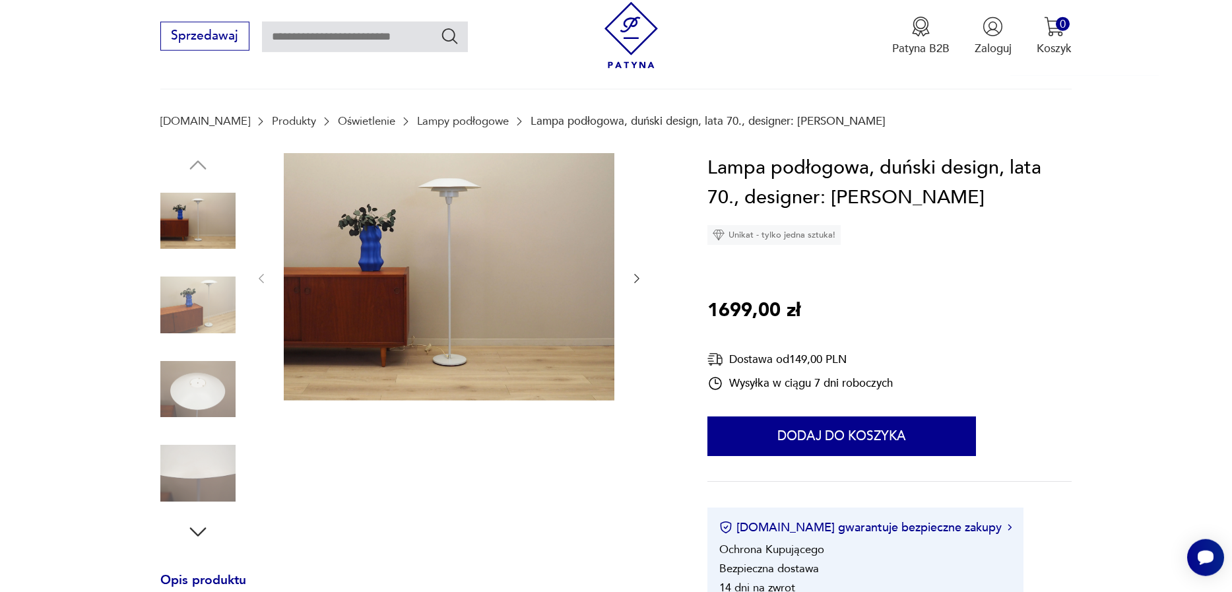
scroll to position [150, 0]
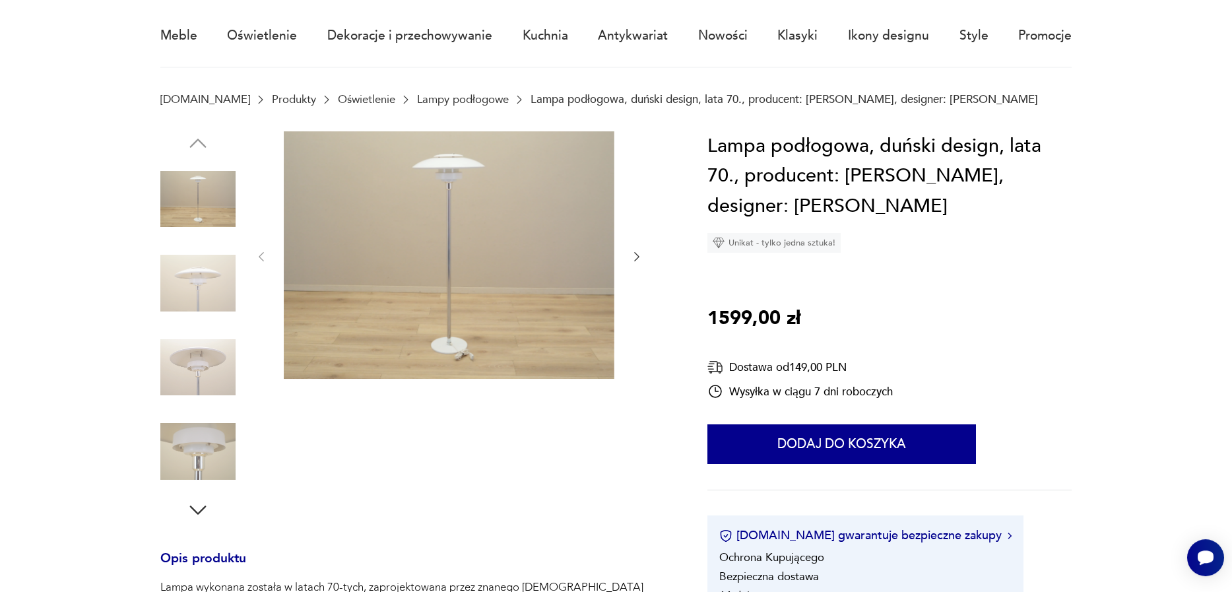
scroll to position [75, 0]
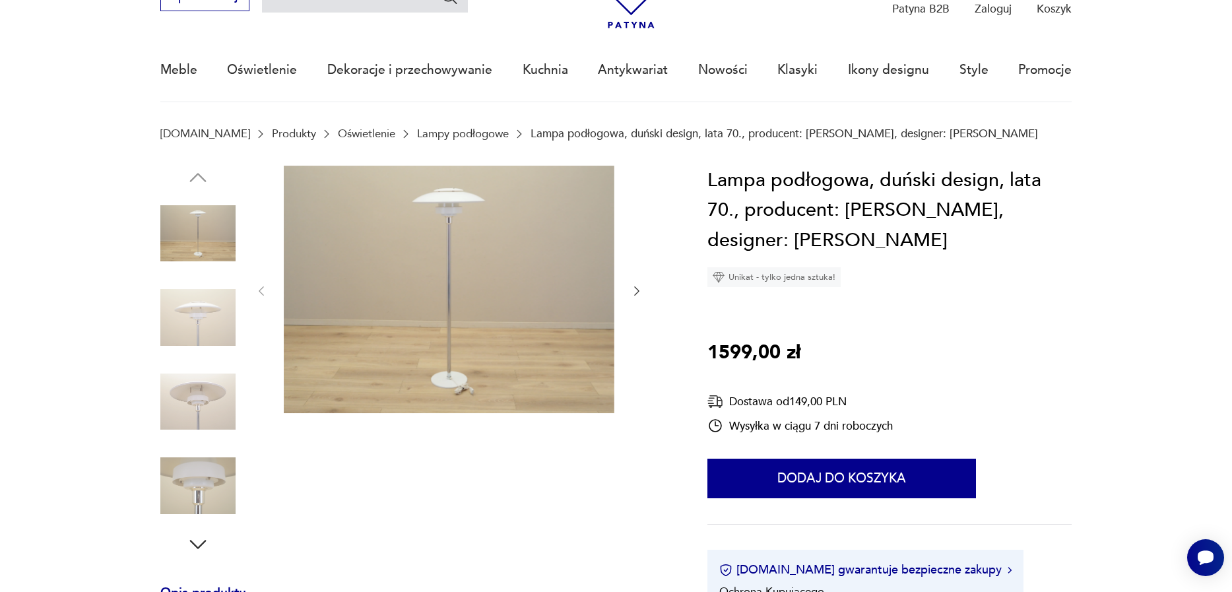
click at [198, 545] on icon "button" at bounding box center [198, 544] width 24 height 24
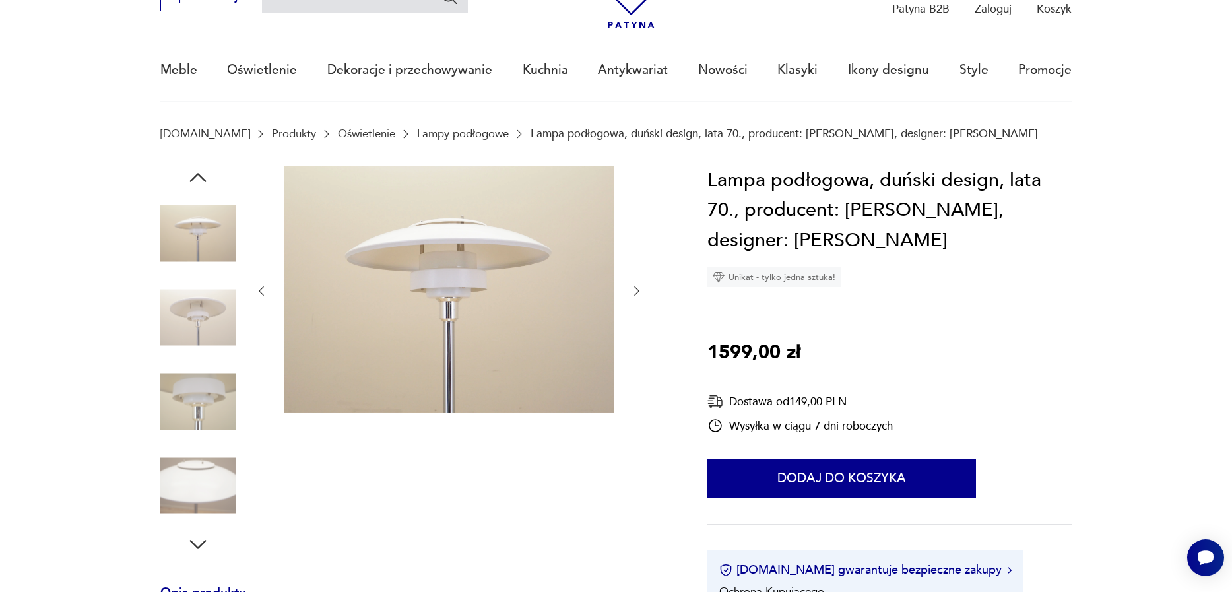
click at [199, 545] on icon "button" at bounding box center [198, 544] width 24 height 24
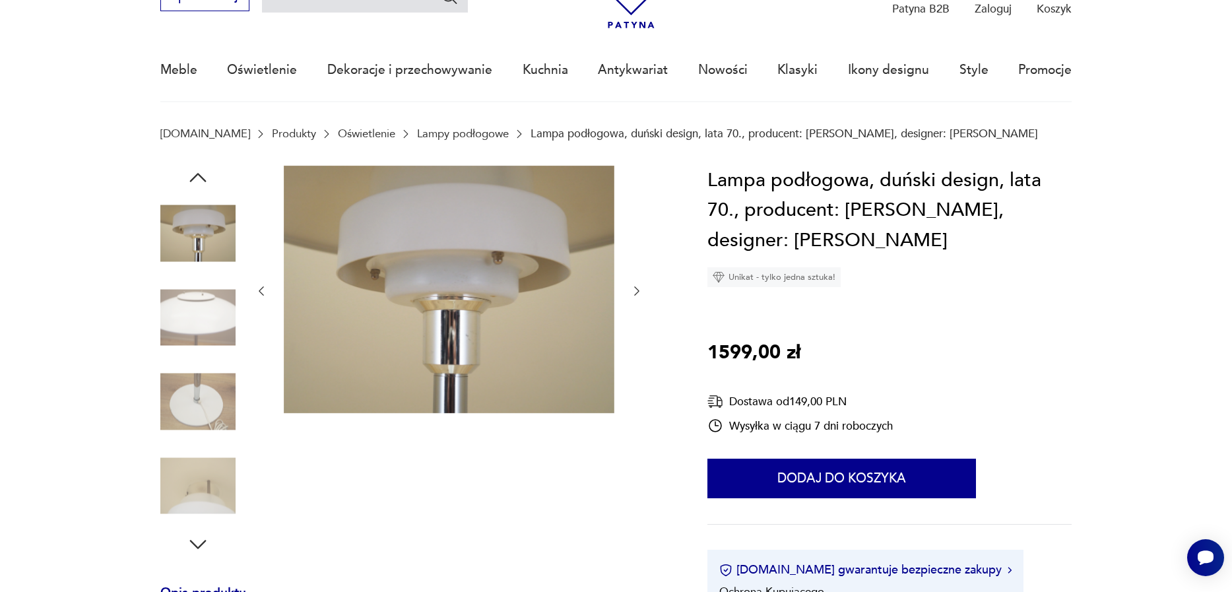
click at [199, 545] on icon "button" at bounding box center [198, 544] width 24 height 24
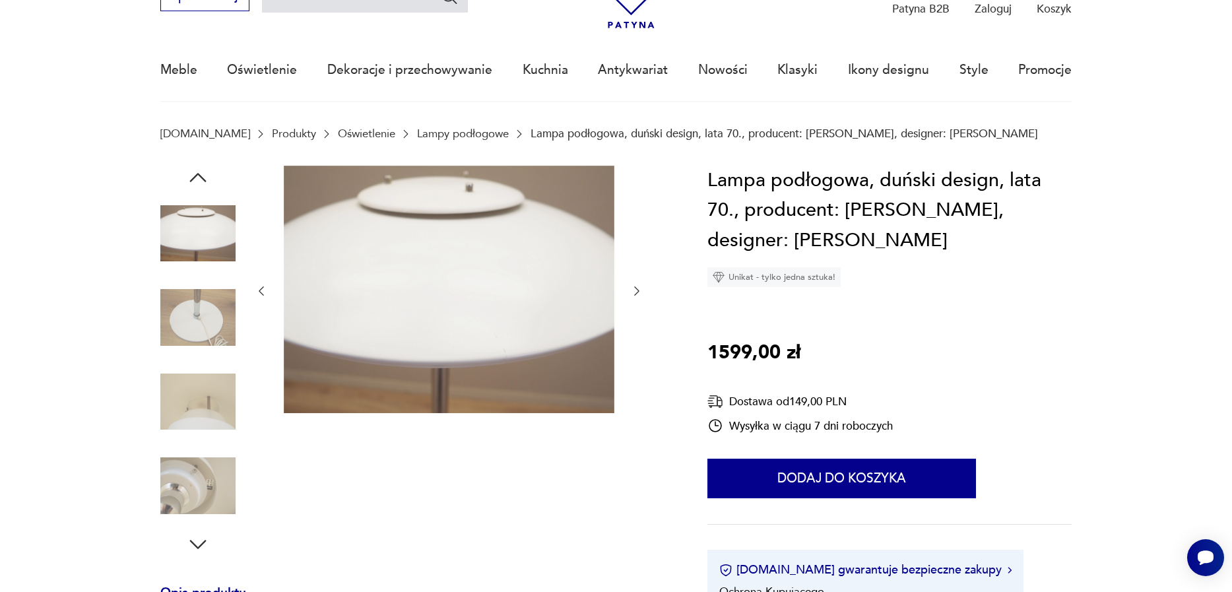
click at [199, 545] on icon "button" at bounding box center [198, 544] width 24 height 24
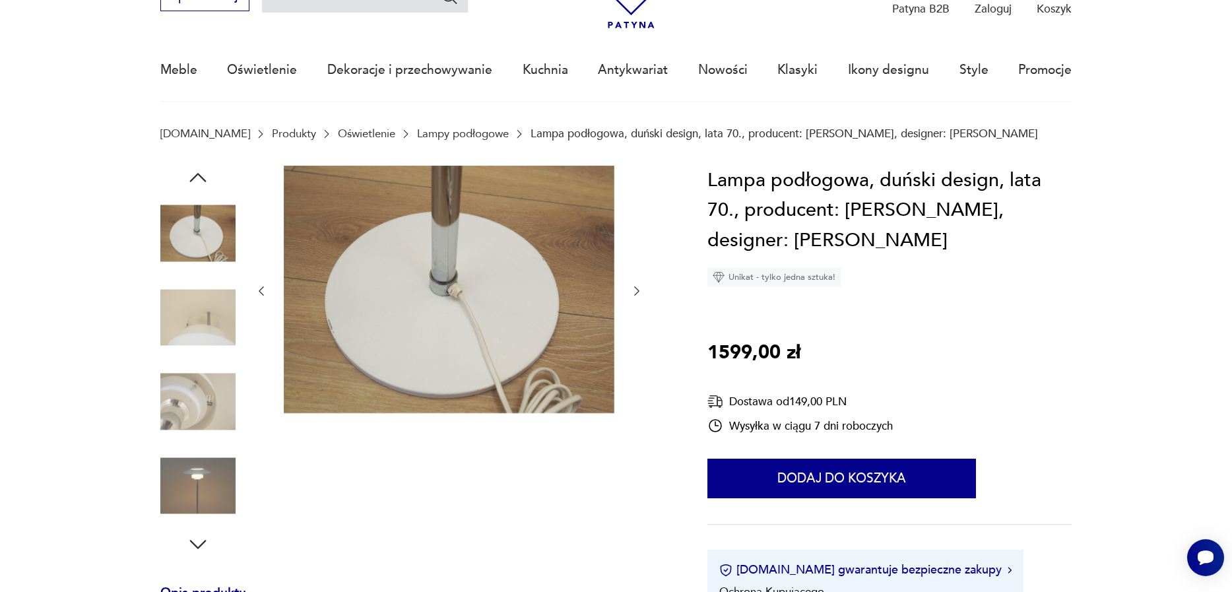
click at [199, 545] on icon "button" at bounding box center [198, 544] width 24 height 24
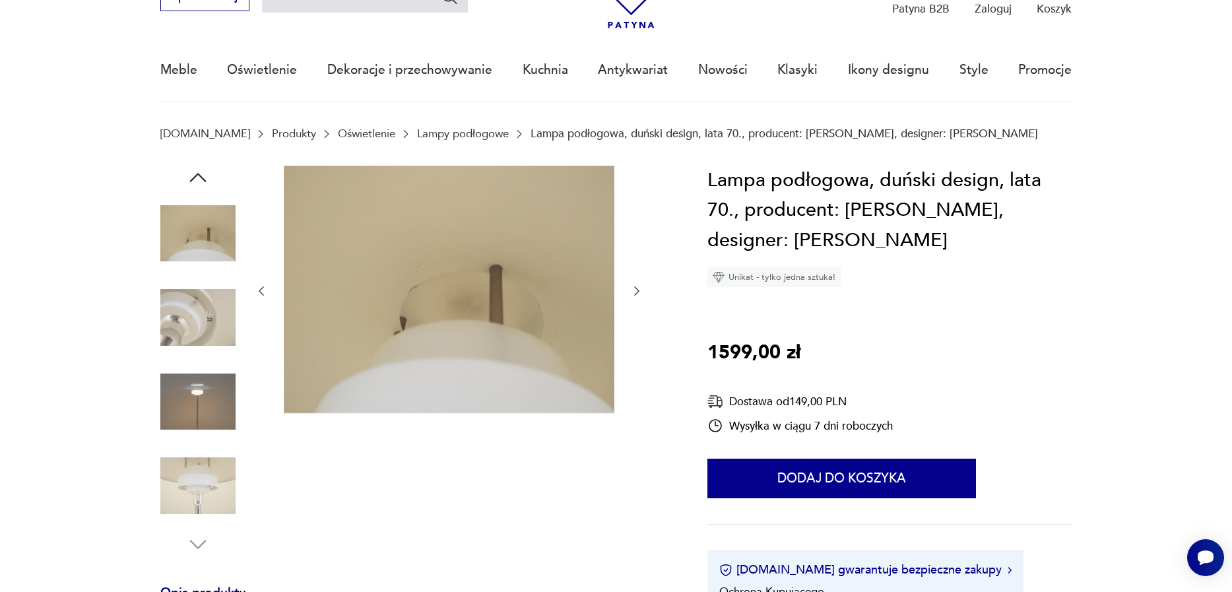
click at [187, 387] on img at bounding box center [197, 401] width 75 height 75
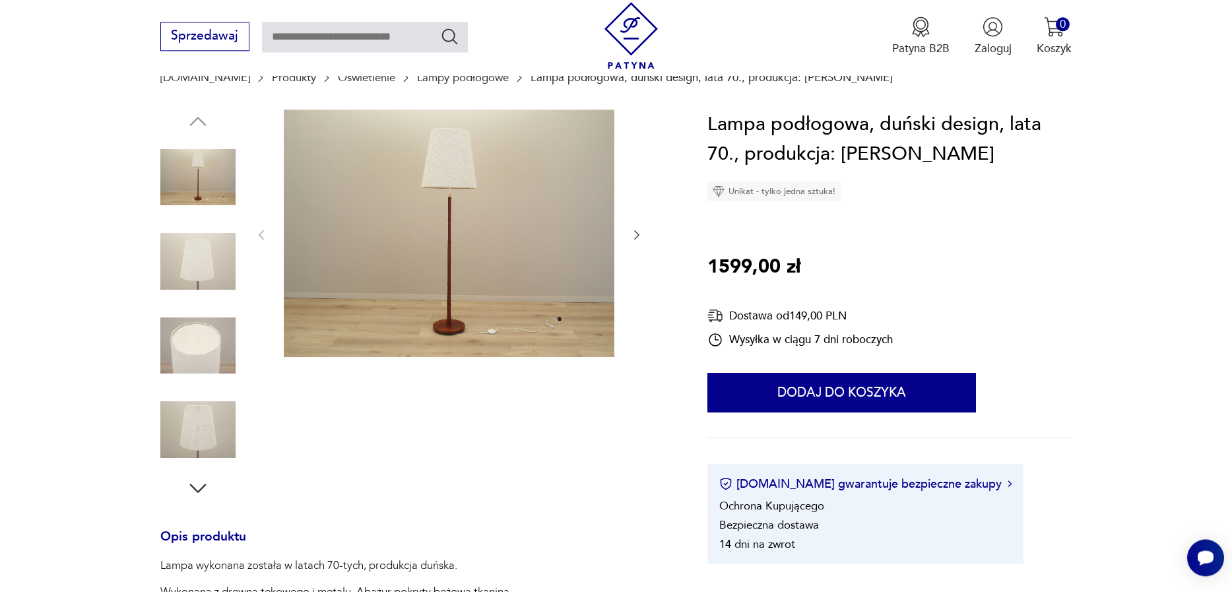
scroll to position [226, 0]
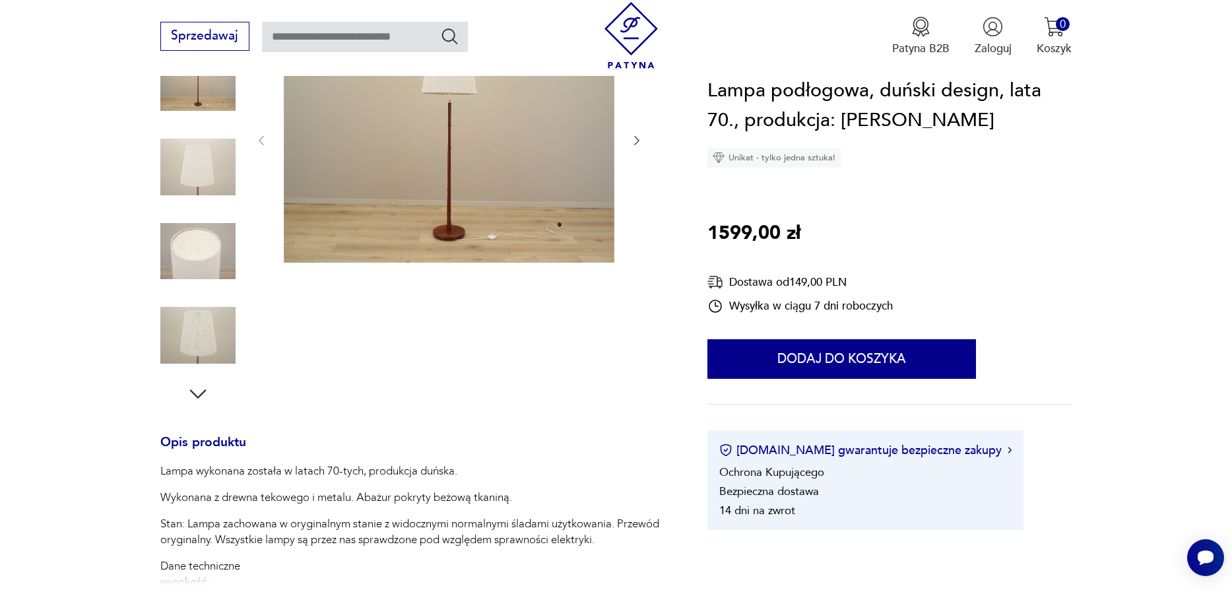
click at [189, 327] on img at bounding box center [197, 334] width 75 height 75
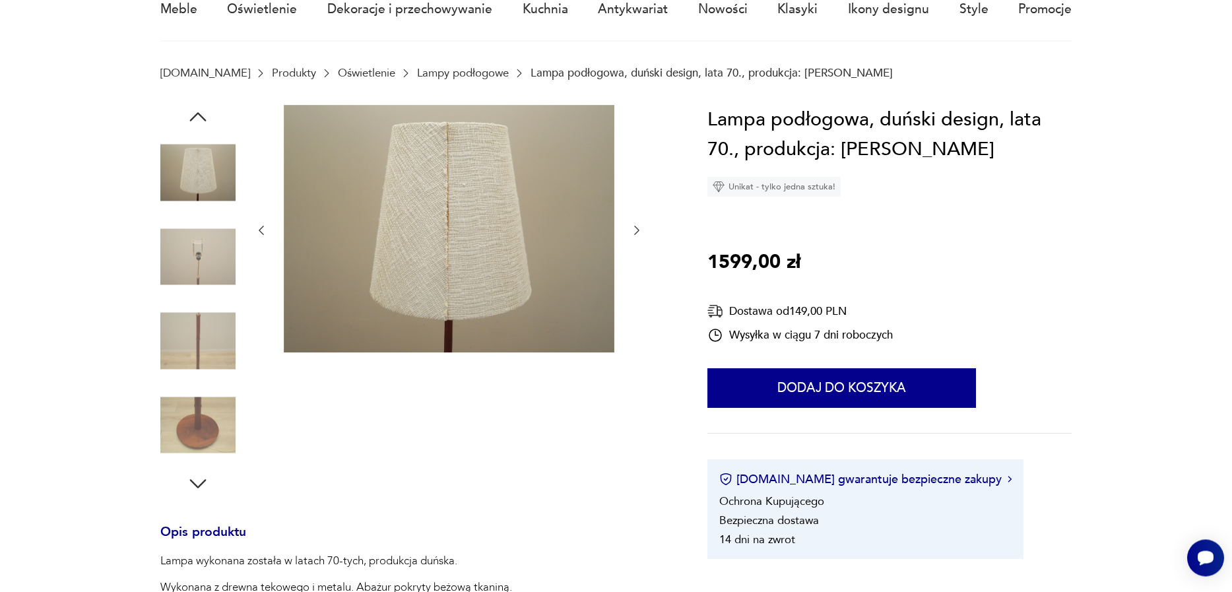
scroll to position [75, 0]
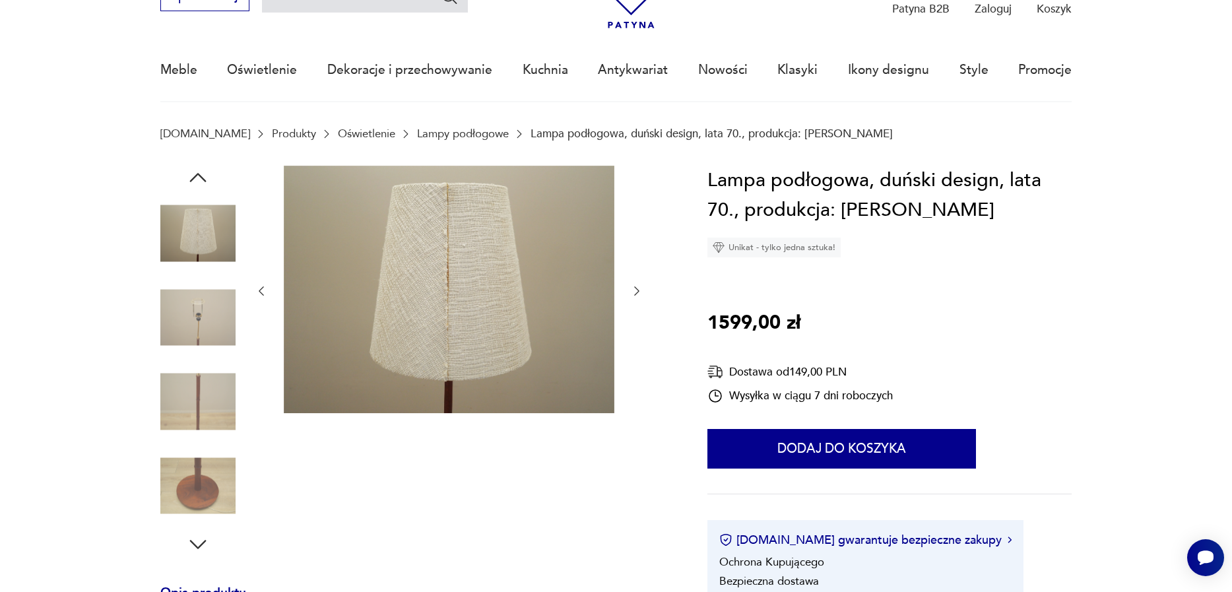
click at [196, 243] on img at bounding box center [197, 233] width 75 height 75
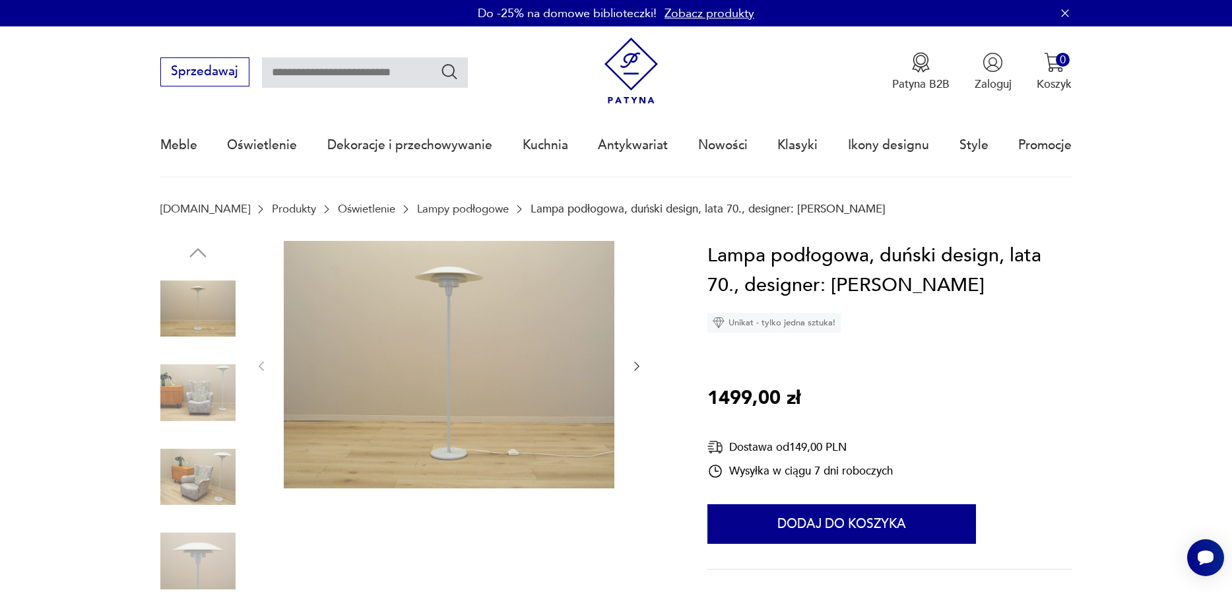
click at [225, 554] on img at bounding box center [197, 560] width 75 height 75
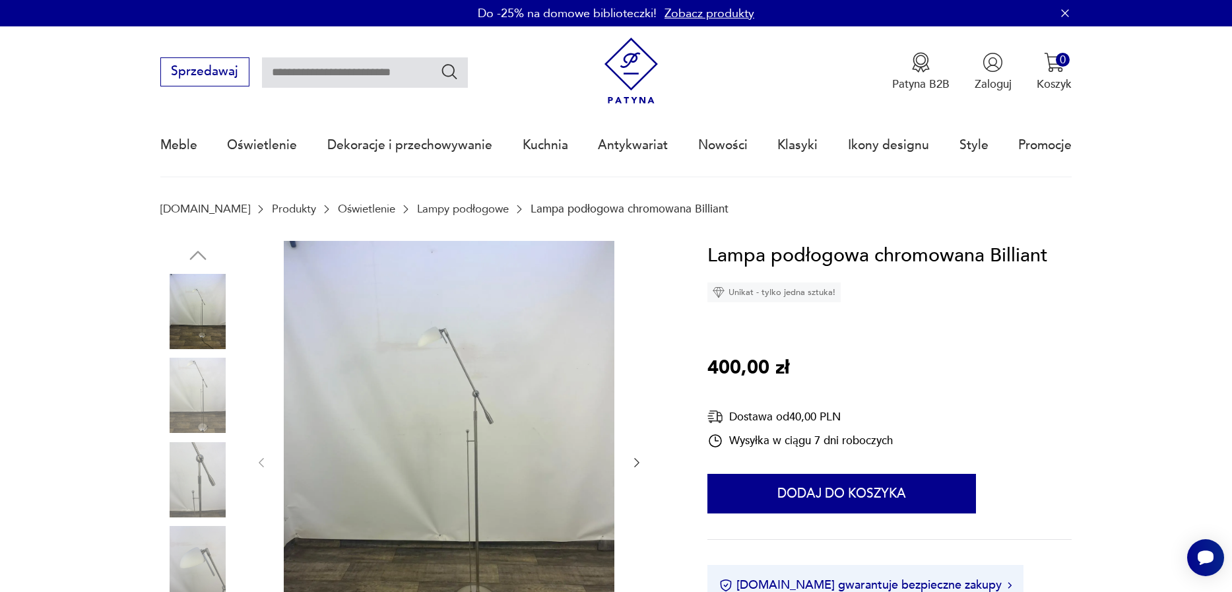
click at [221, 559] on img at bounding box center [197, 563] width 75 height 75
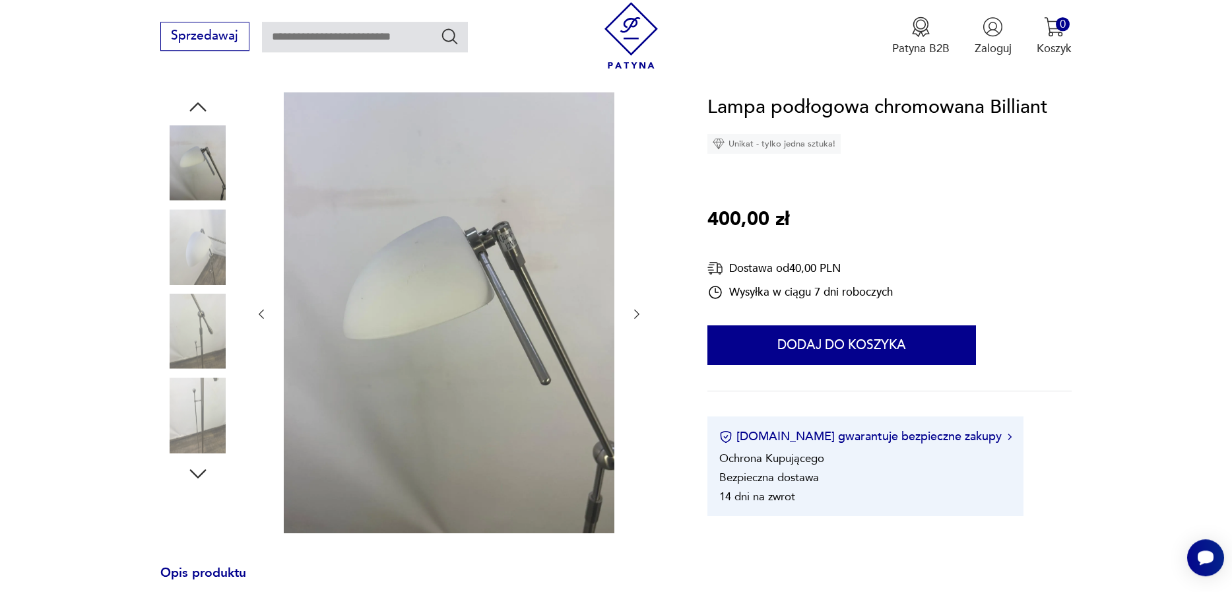
scroll to position [150, 0]
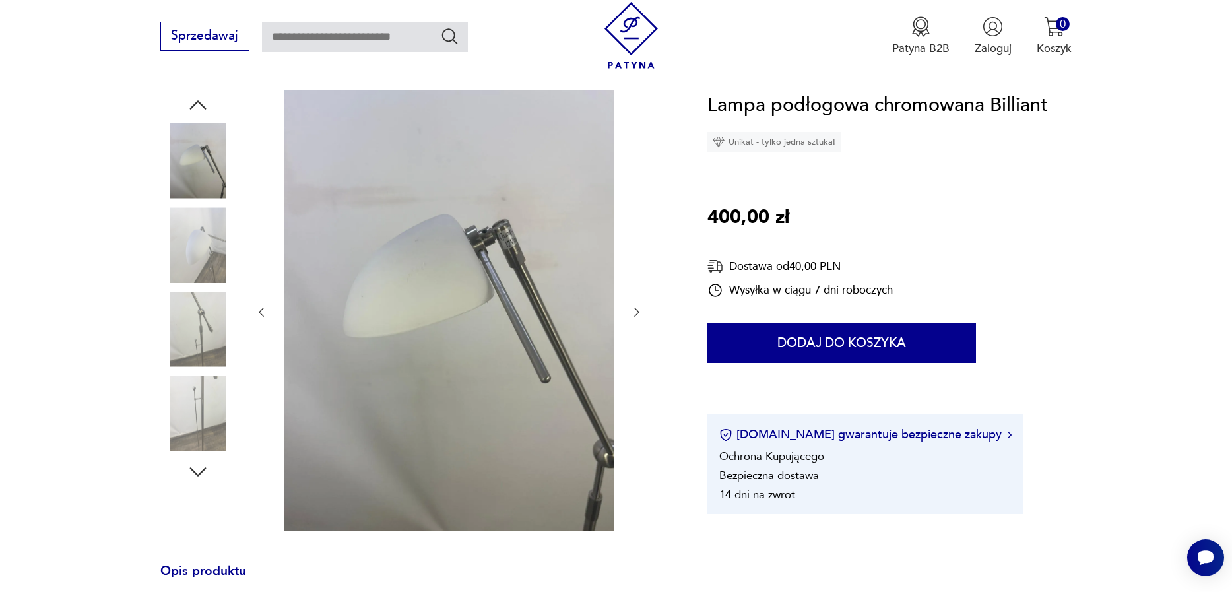
click at [216, 422] on img at bounding box center [197, 412] width 75 height 75
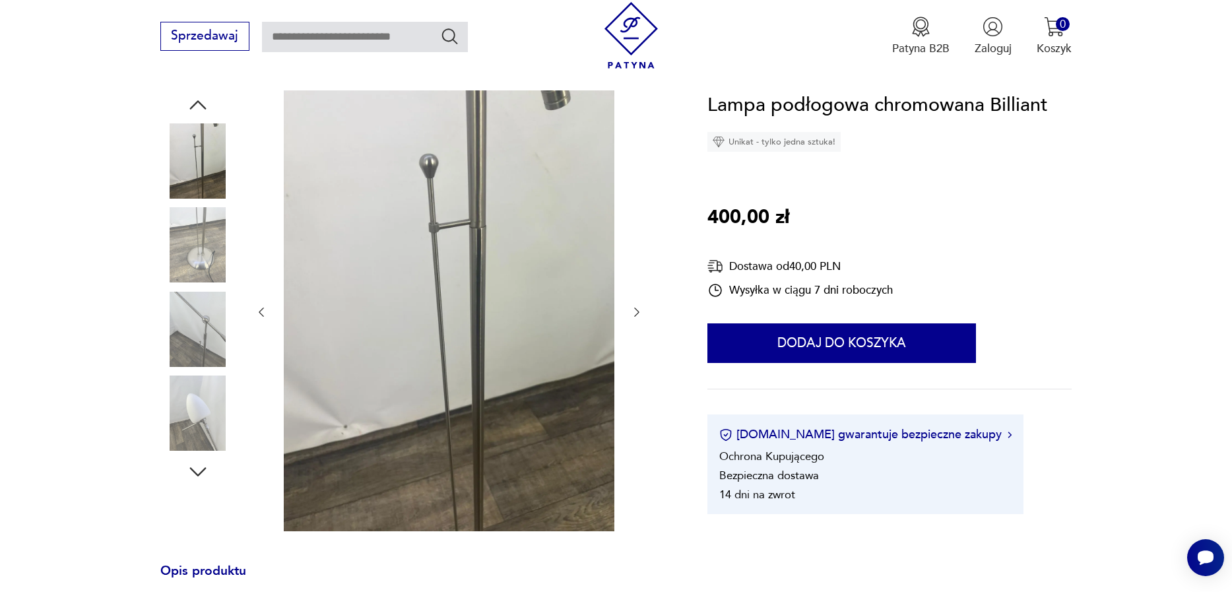
click at [193, 208] on img at bounding box center [197, 244] width 75 height 75
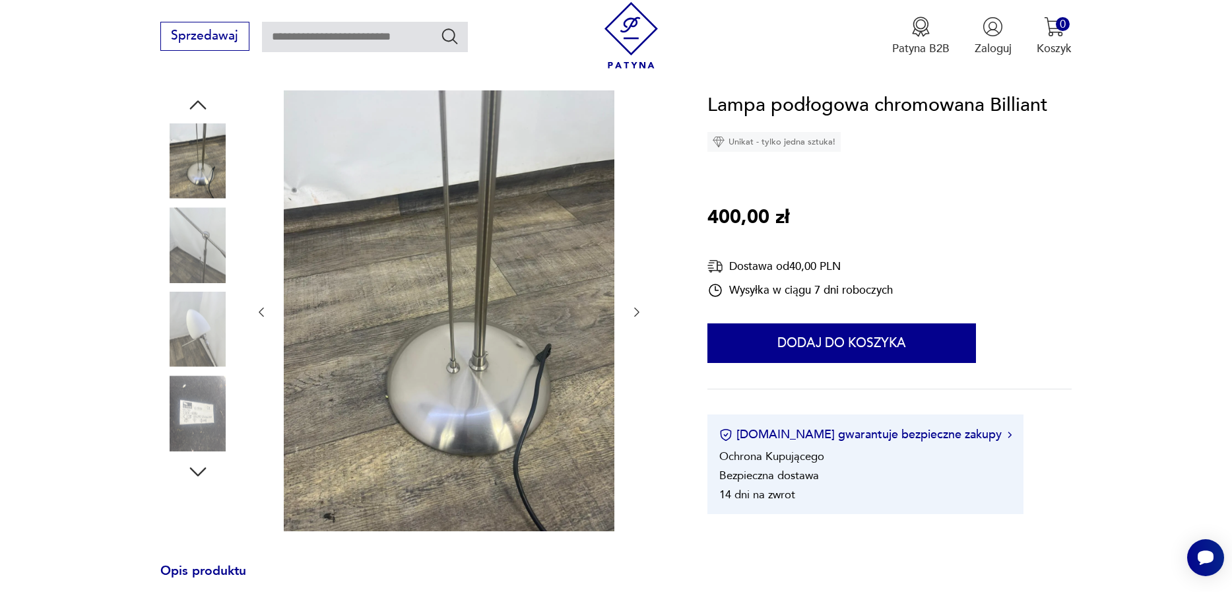
click at [176, 113] on div at bounding box center [197, 288] width 75 height 396
click at [192, 149] on img at bounding box center [197, 160] width 75 height 75
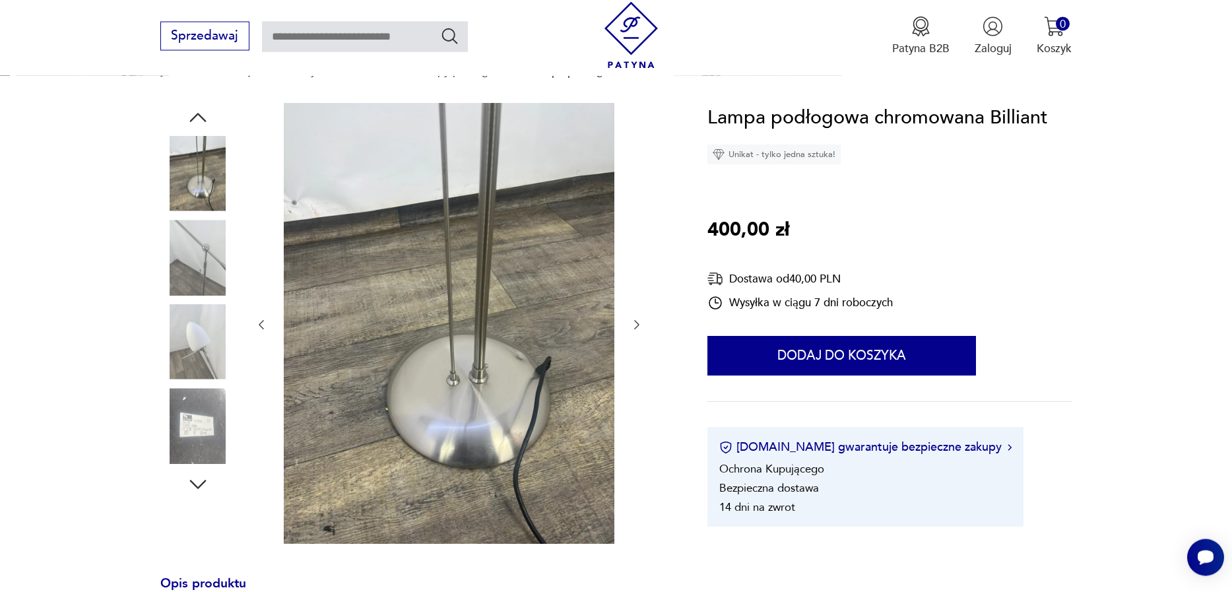
scroll to position [0, 0]
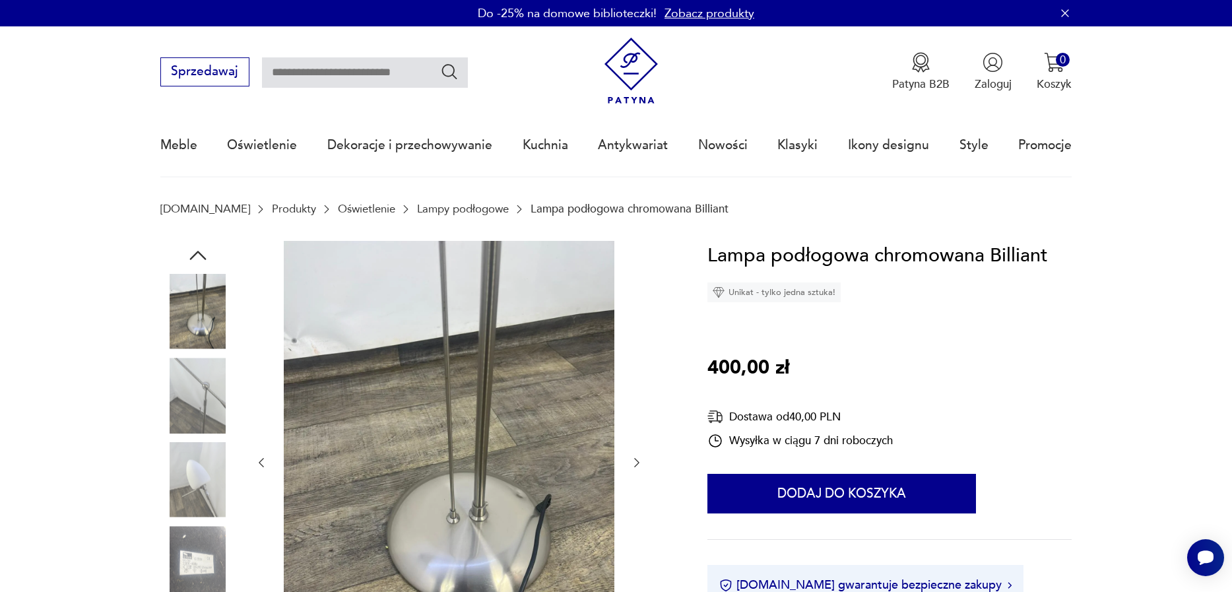
click at [215, 297] on img at bounding box center [197, 311] width 75 height 75
click at [189, 499] on img at bounding box center [197, 479] width 75 height 75
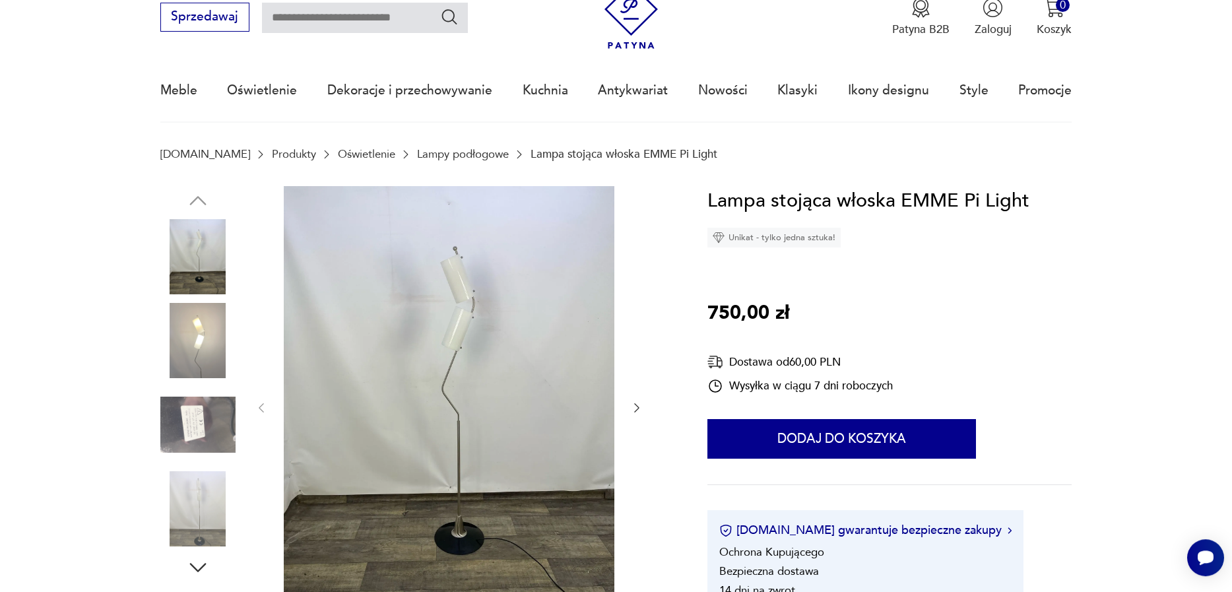
scroll to position [75, 0]
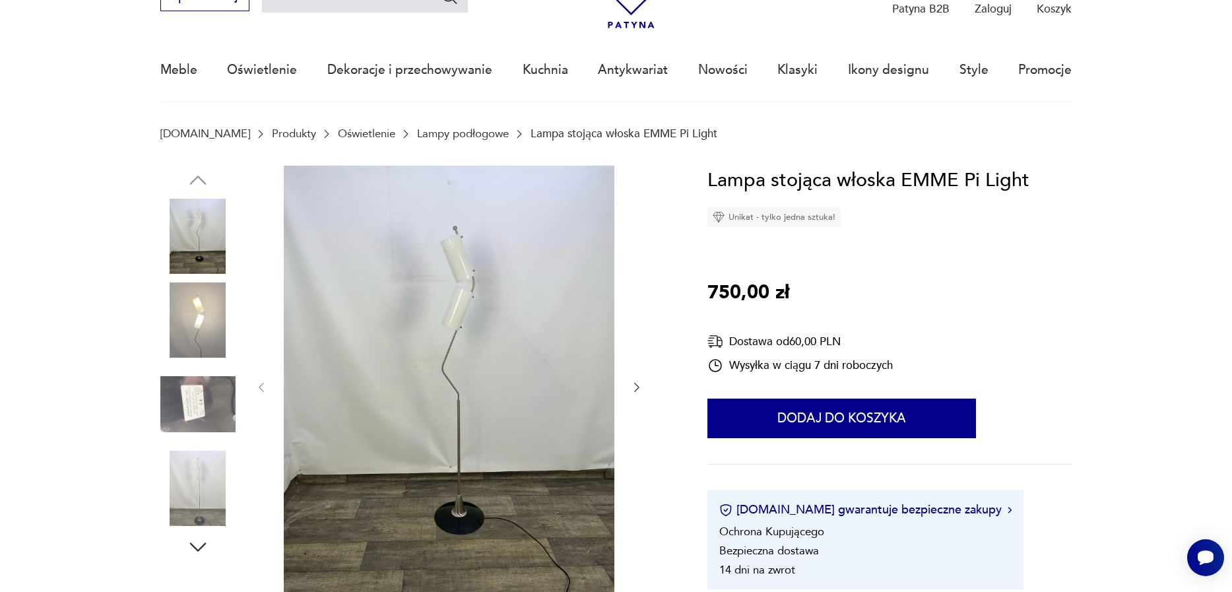
click at [175, 326] on img at bounding box center [197, 319] width 75 height 75
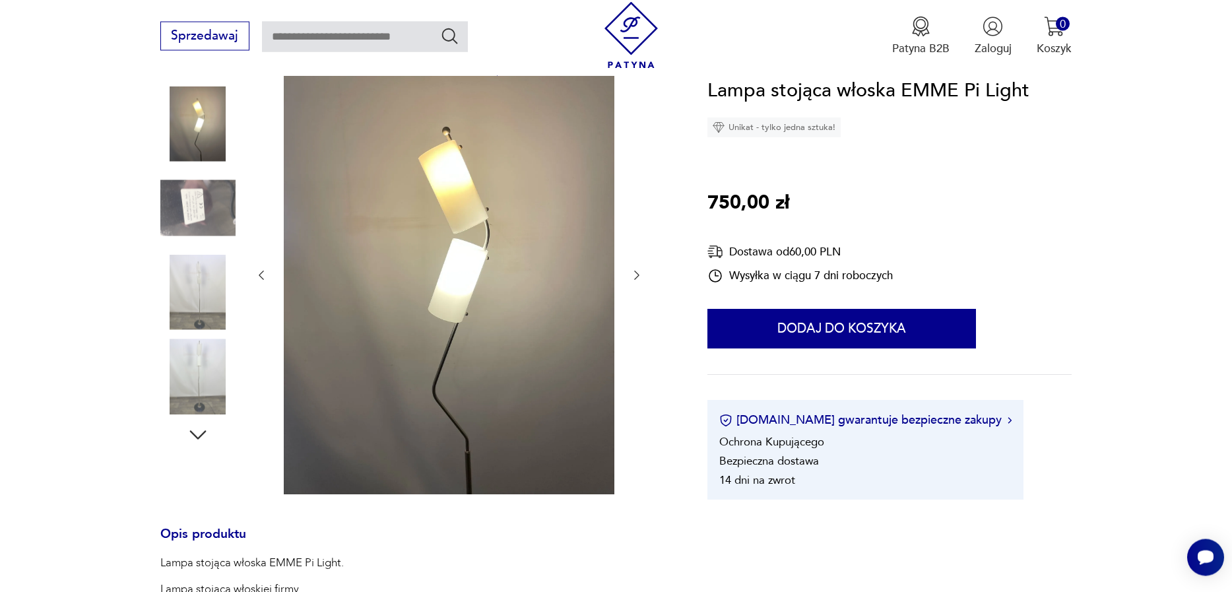
scroll to position [150, 0]
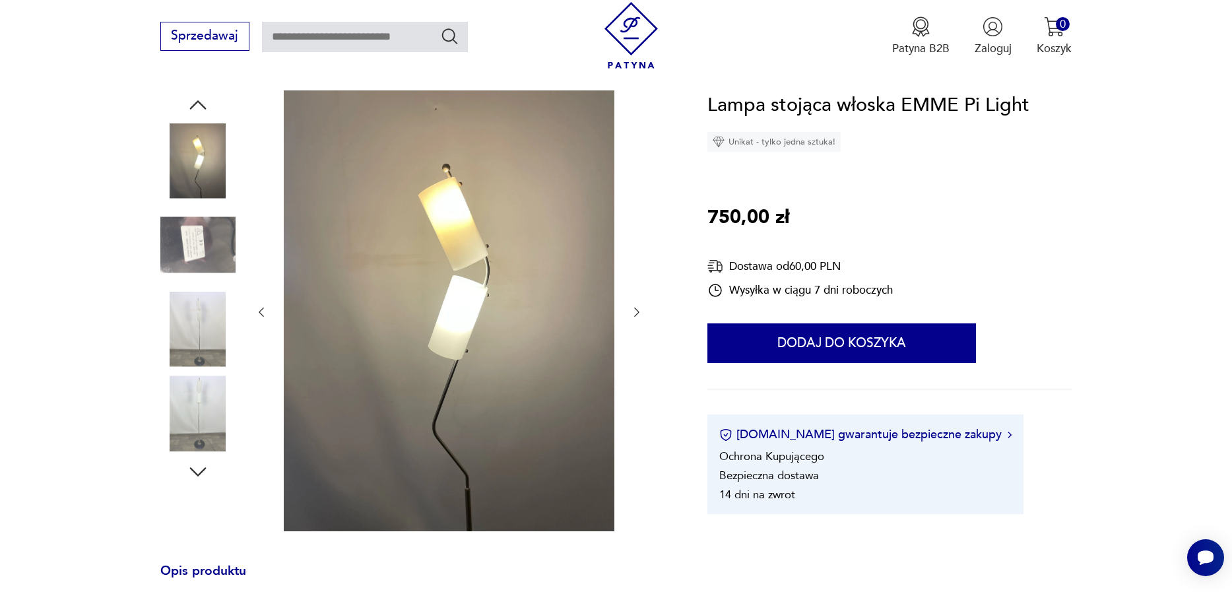
click at [215, 173] on img at bounding box center [197, 160] width 75 height 75
click at [203, 305] on img at bounding box center [197, 329] width 75 height 75
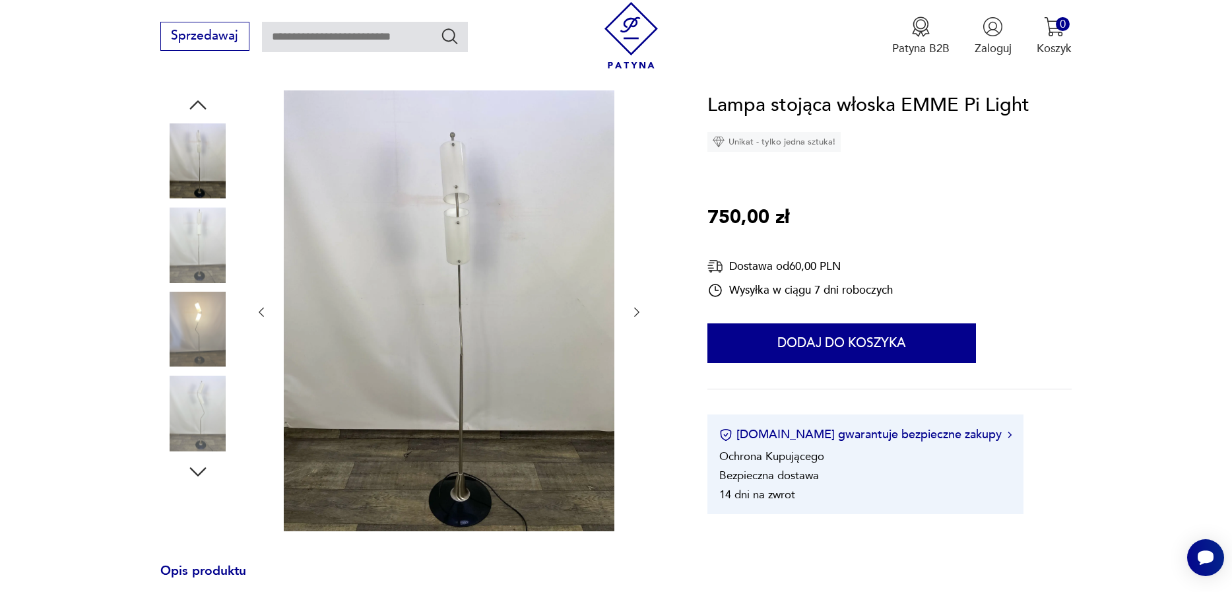
click at [214, 328] on img at bounding box center [197, 329] width 75 height 75
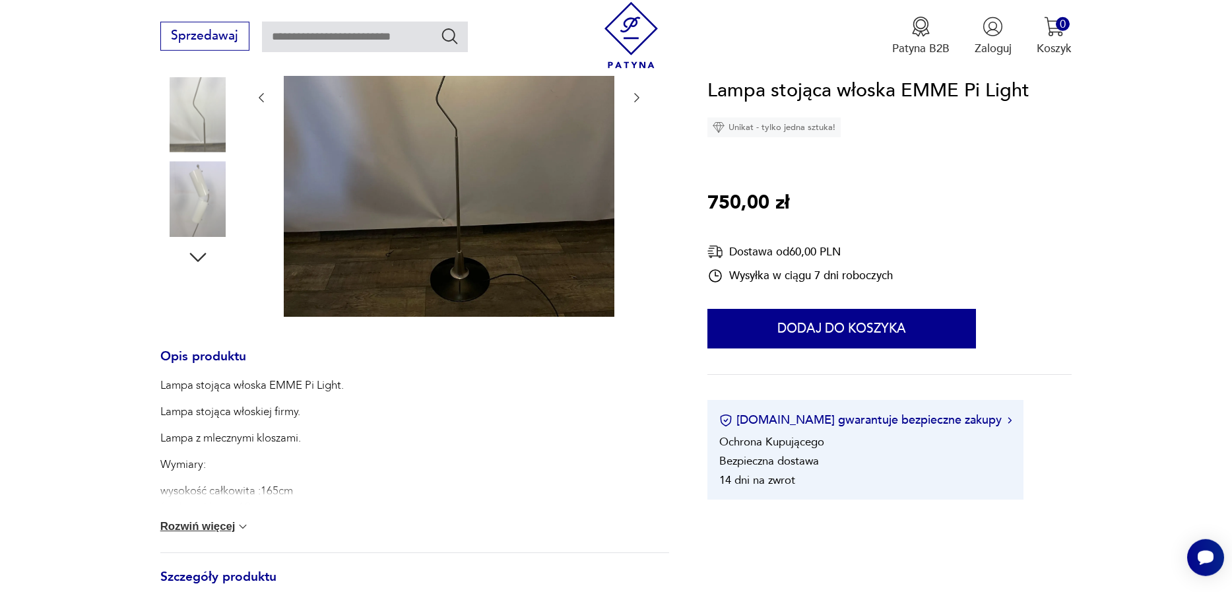
scroll to position [376, 0]
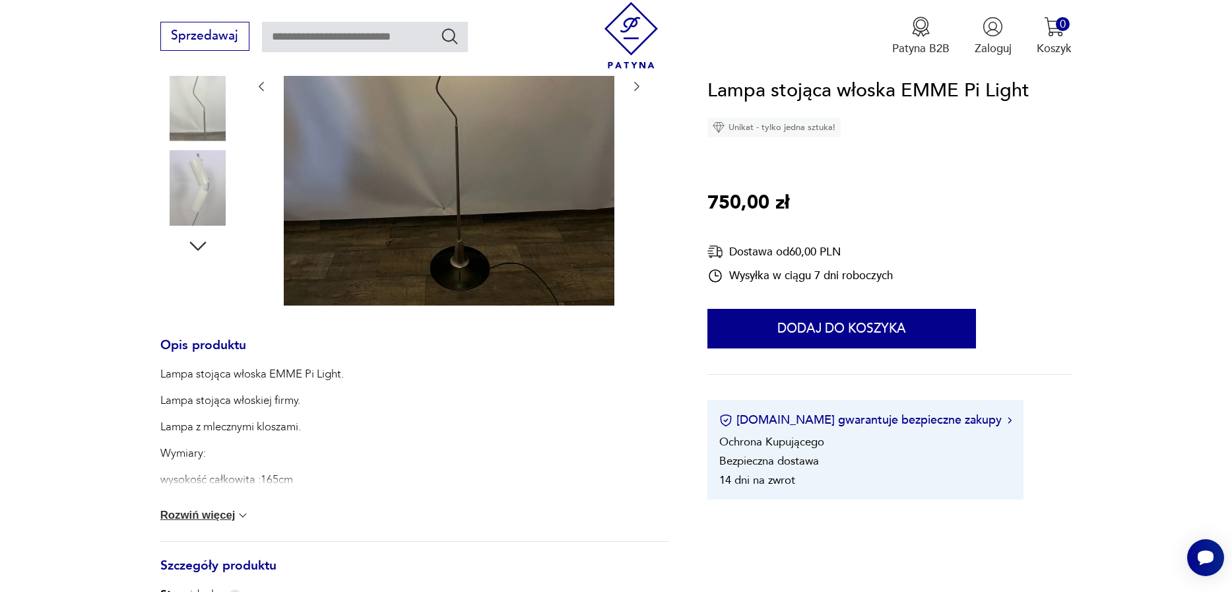
click at [208, 524] on div "Lampa stojąca włoska EMME Pi Light. Lampa stojąca włoskiej firmy. Lampa z mlecz…" at bounding box center [414, 453] width 509 height 175
click at [193, 507] on div "Lampa stojąca włoska EMME Pi Light. Lampa stojąca włoskiej firmy. Lampa z mlecz…" at bounding box center [414, 453] width 509 height 175
click at [191, 513] on button "Rozwiń więcej" at bounding box center [205, 515] width 90 height 13
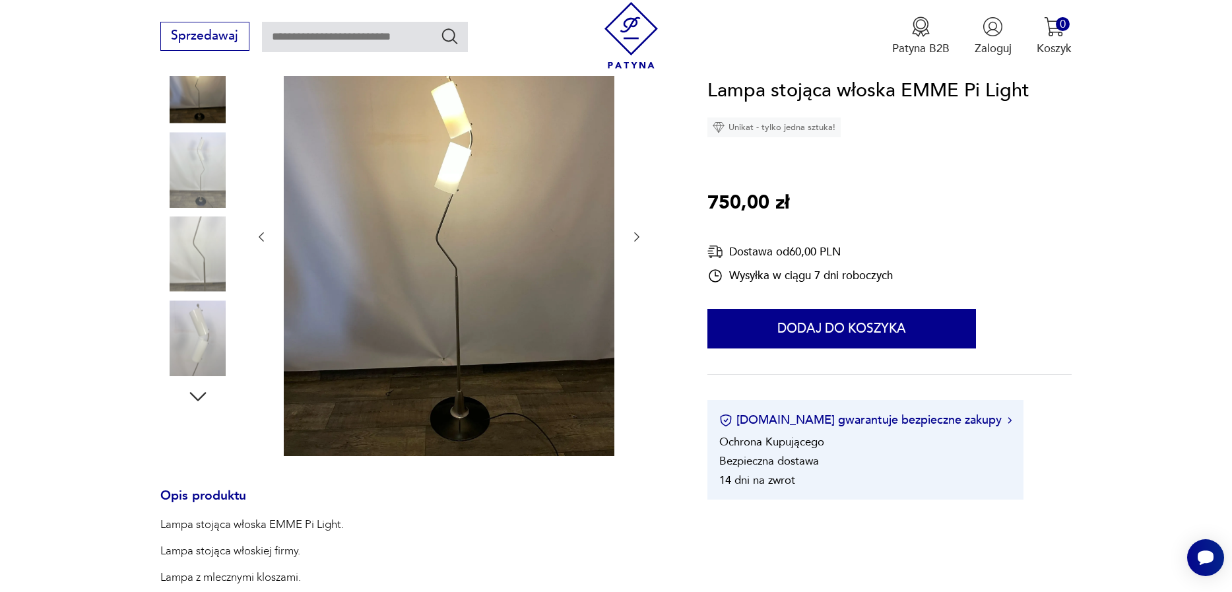
scroll to position [0, 0]
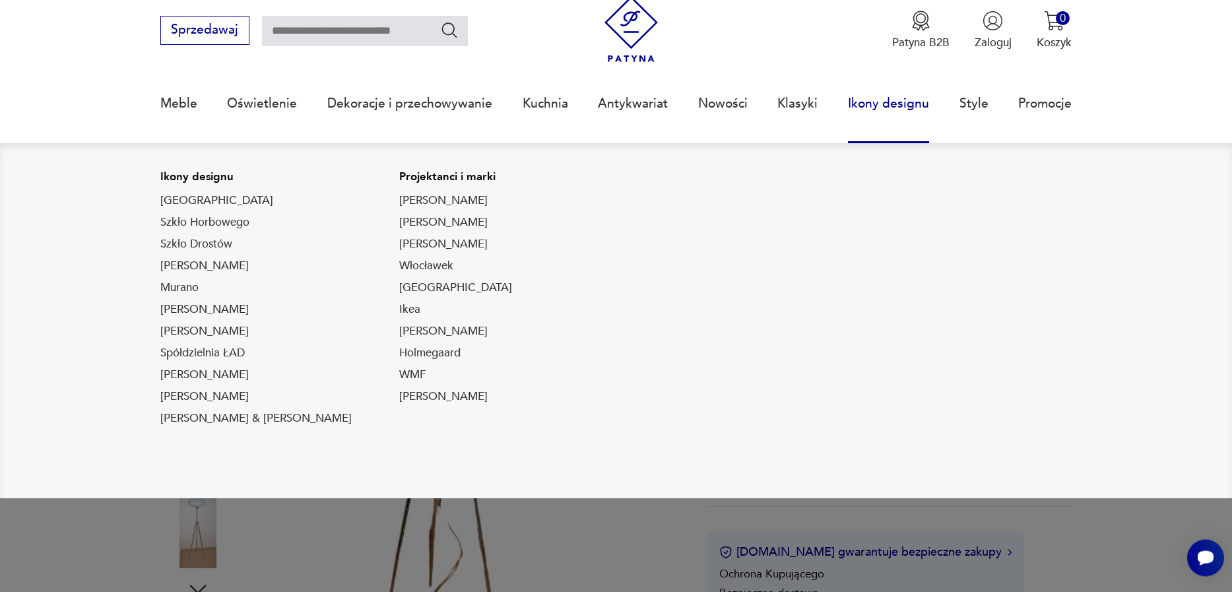
scroll to position [150, 0]
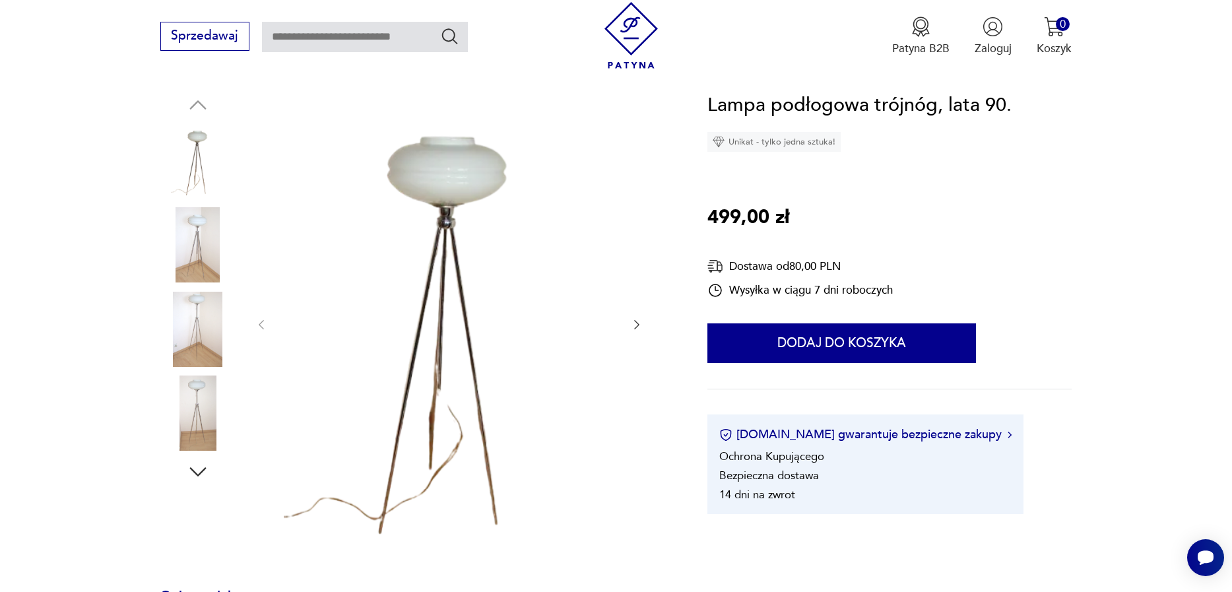
click at [217, 433] on img at bounding box center [197, 412] width 75 height 75
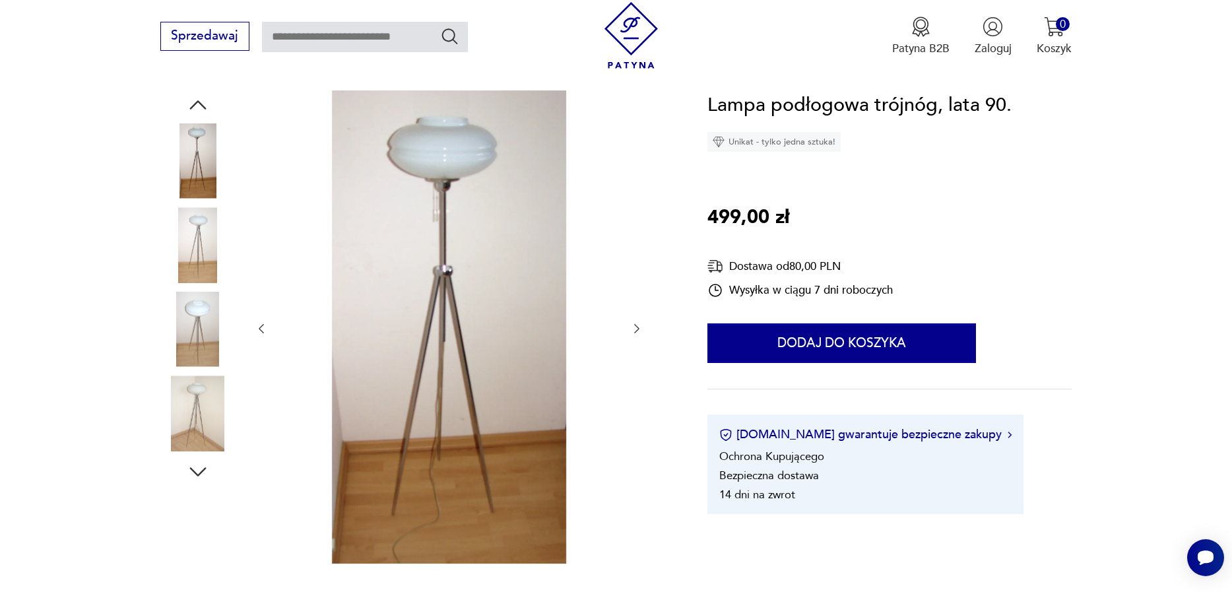
click at [189, 408] on img at bounding box center [197, 412] width 75 height 75
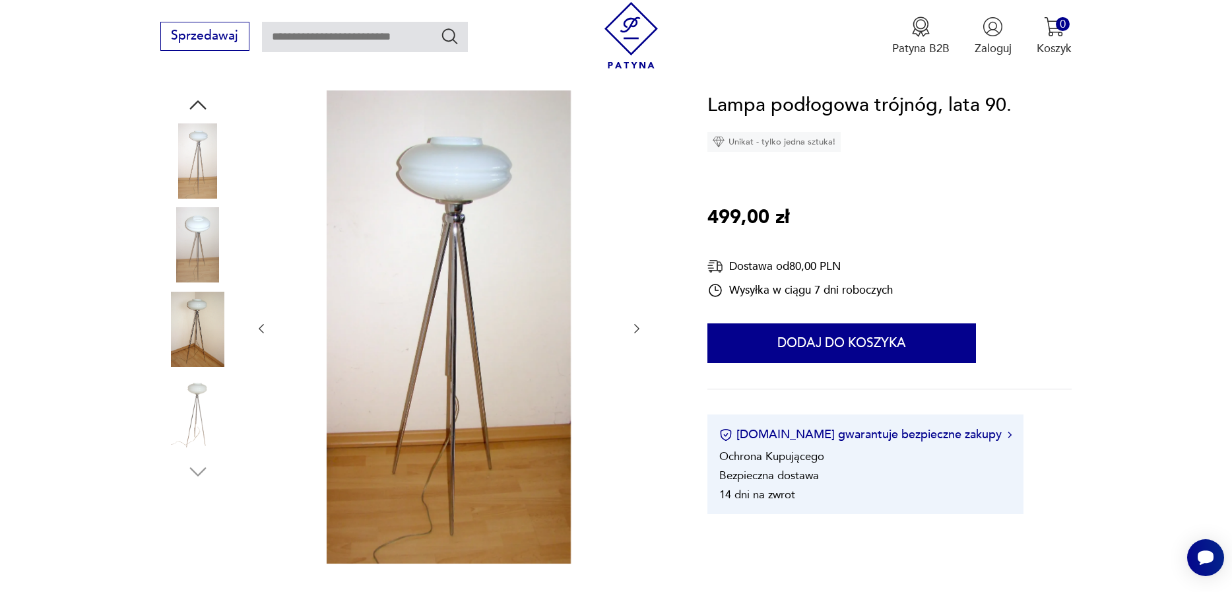
click at [183, 425] on img at bounding box center [197, 412] width 75 height 75
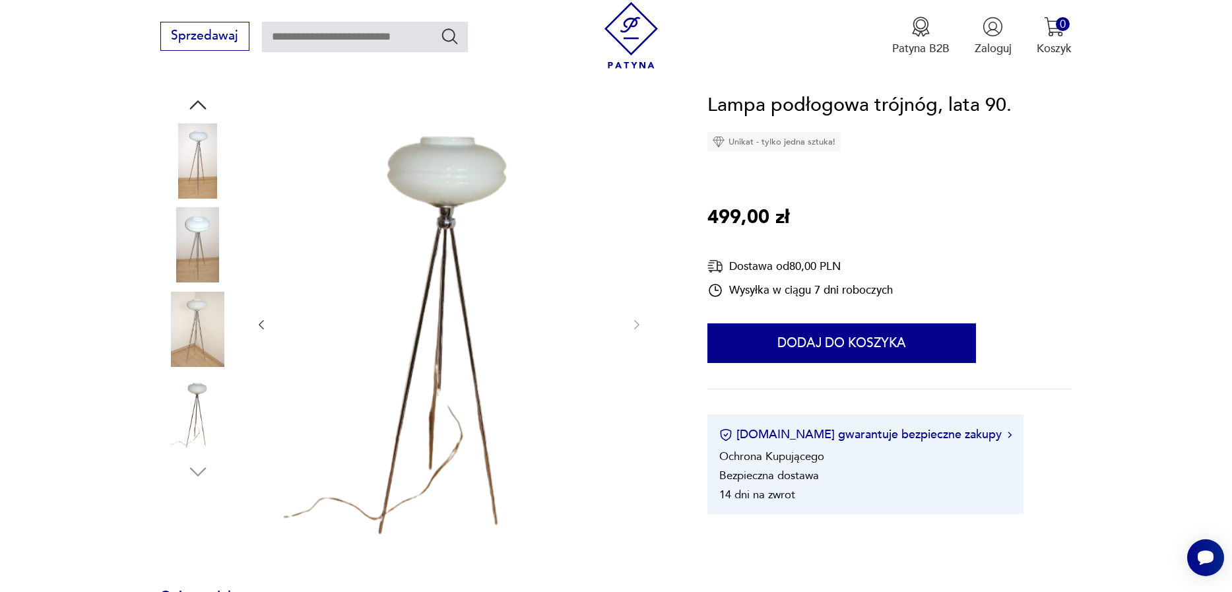
click at [189, 419] on img at bounding box center [197, 412] width 75 height 75
click at [194, 420] on img at bounding box center [197, 412] width 75 height 75
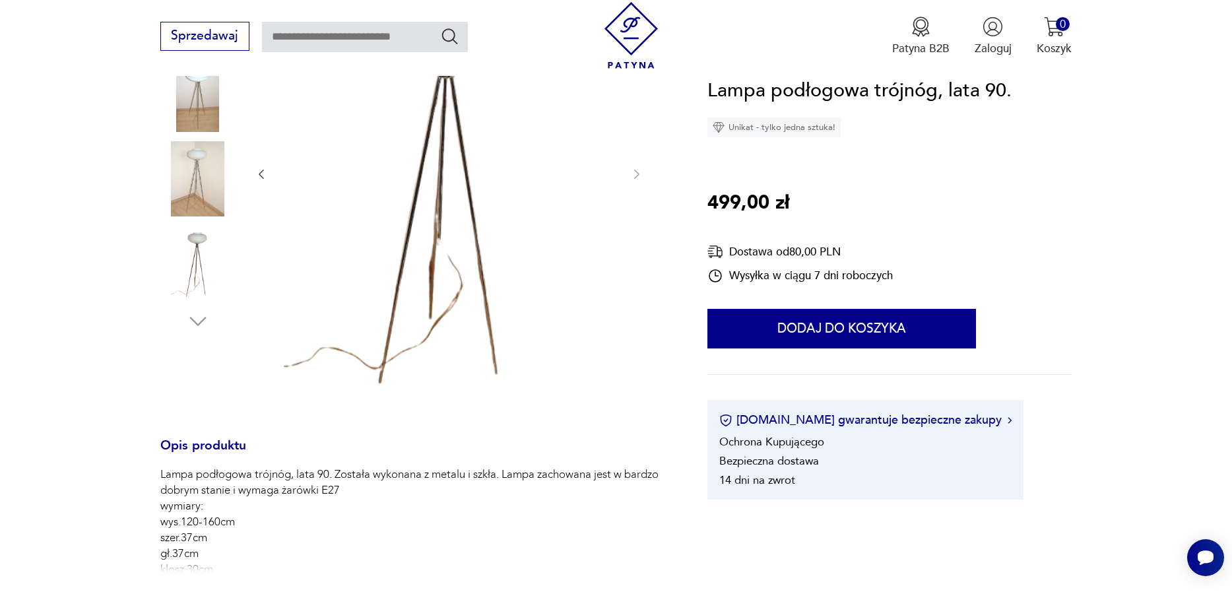
scroll to position [526, 0]
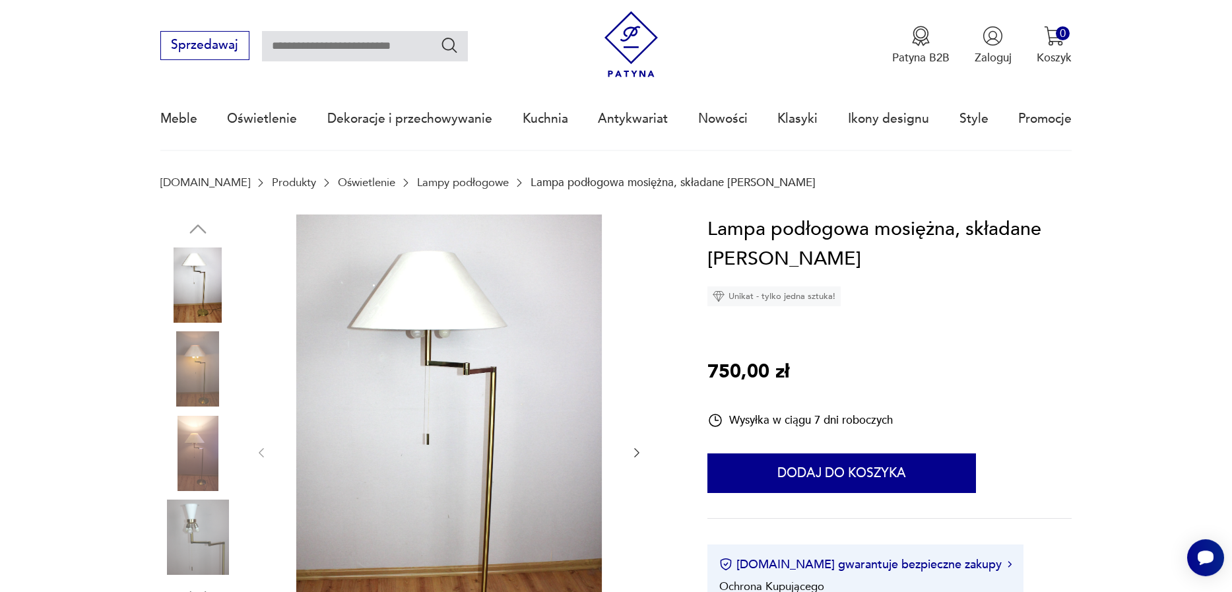
scroll to position [75, 0]
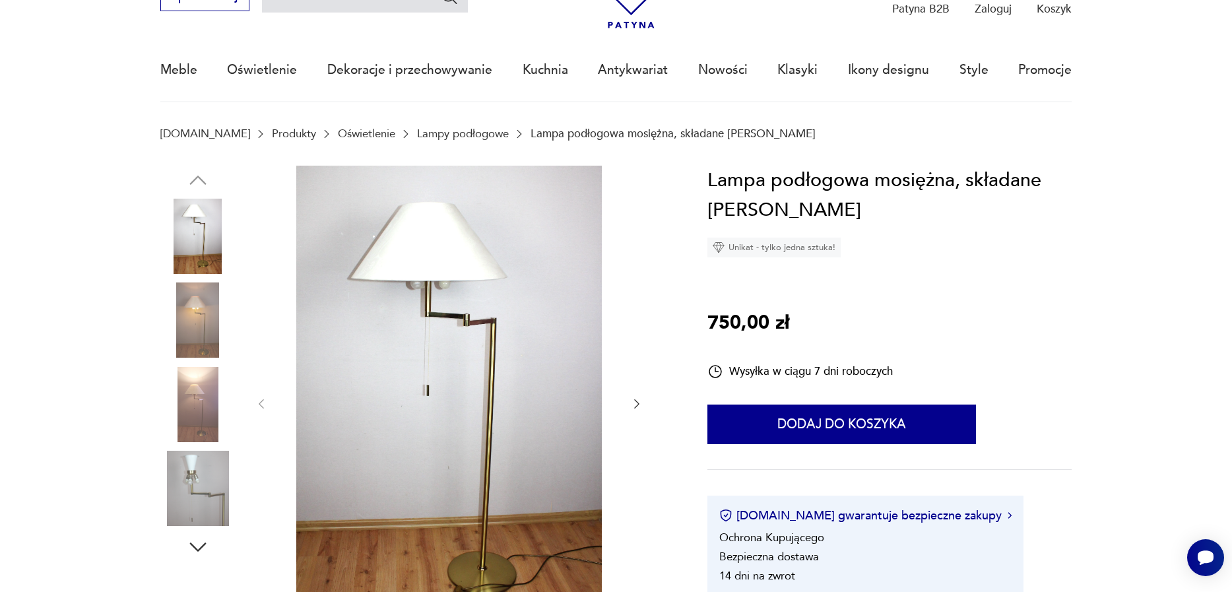
click at [204, 328] on img at bounding box center [197, 319] width 75 height 75
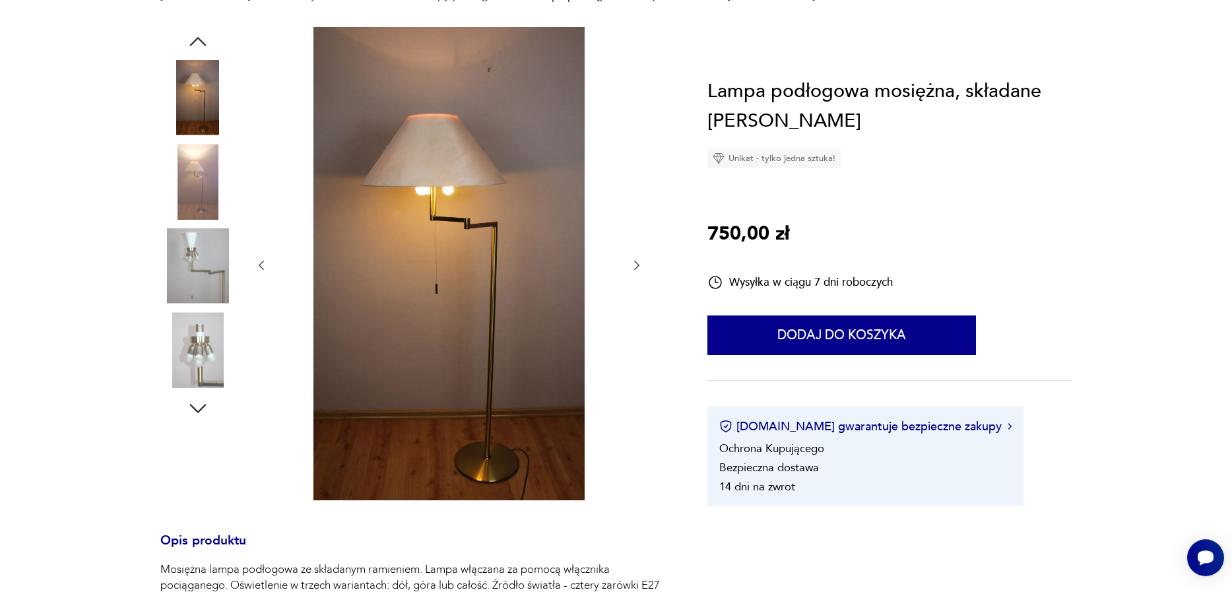
scroll to position [301, 0]
